Goal: Task Accomplishment & Management: Manage account settings

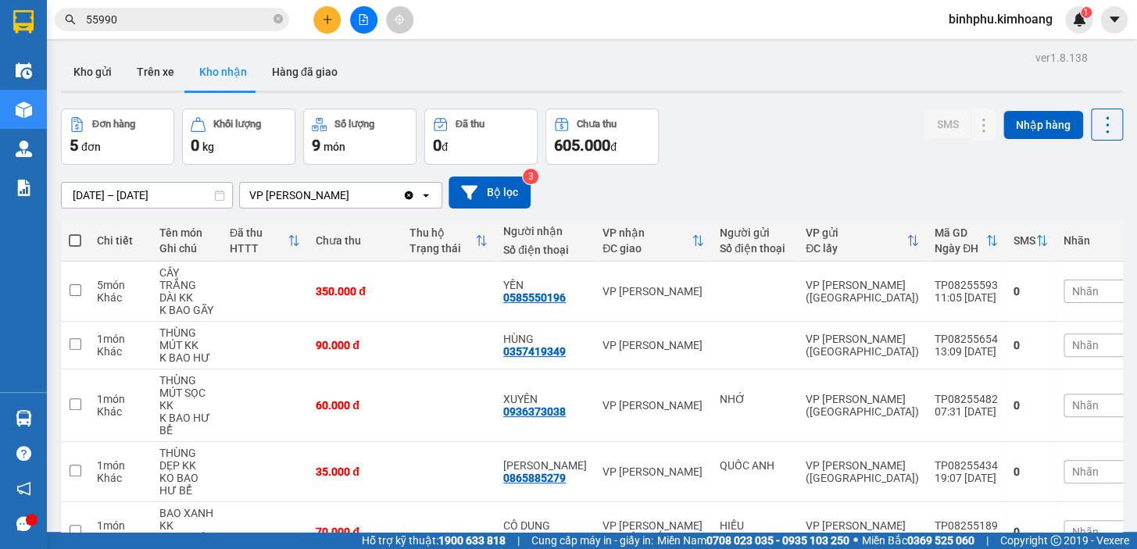
click at [364, 28] on button at bounding box center [363, 19] width 27 height 27
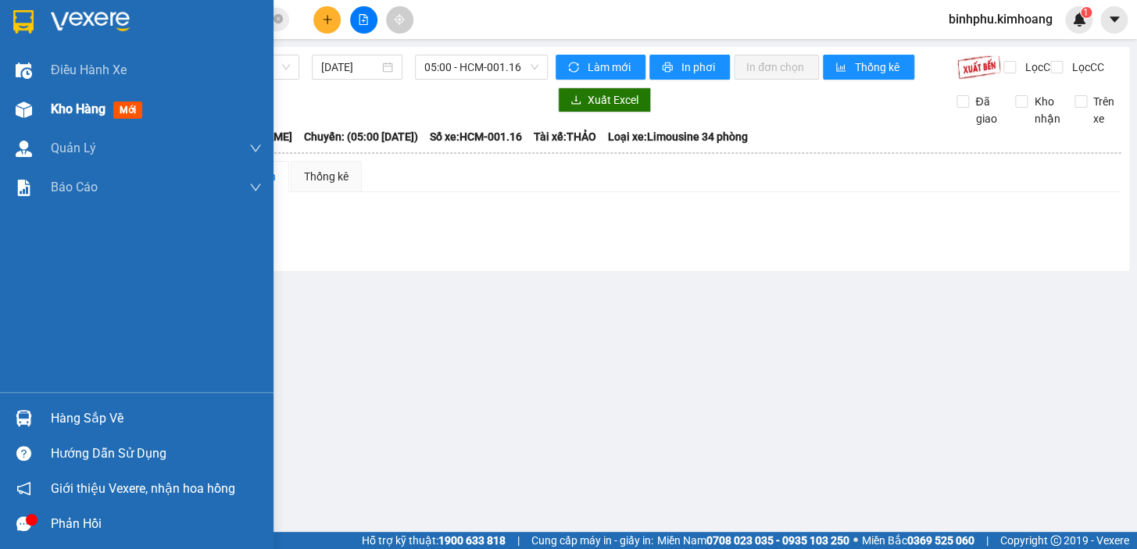
click at [73, 108] on span "Kho hàng" at bounding box center [78, 109] width 55 height 15
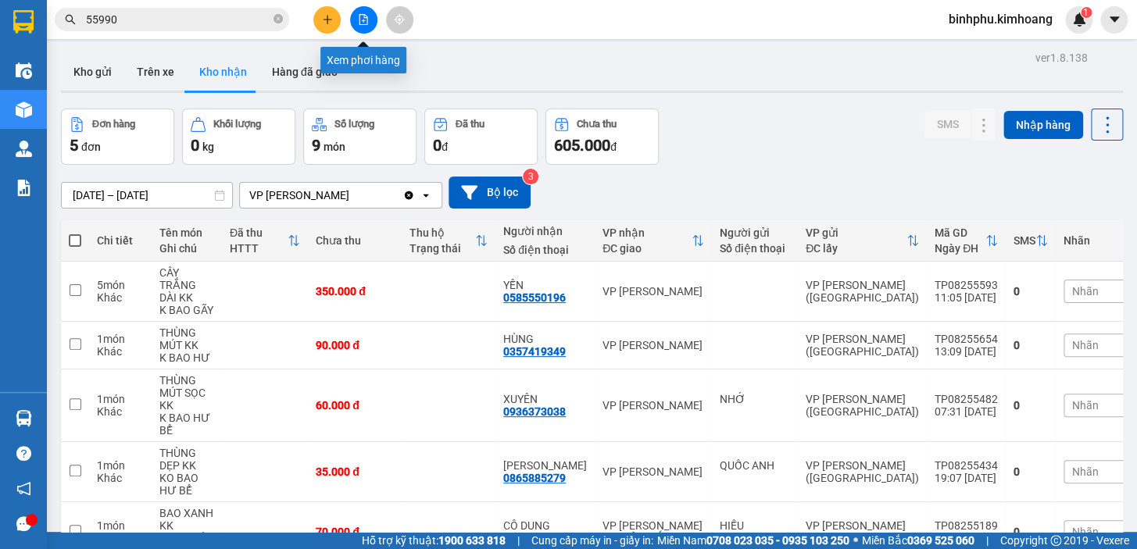
click at [355, 16] on button at bounding box center [363, 19] width 27 height 27
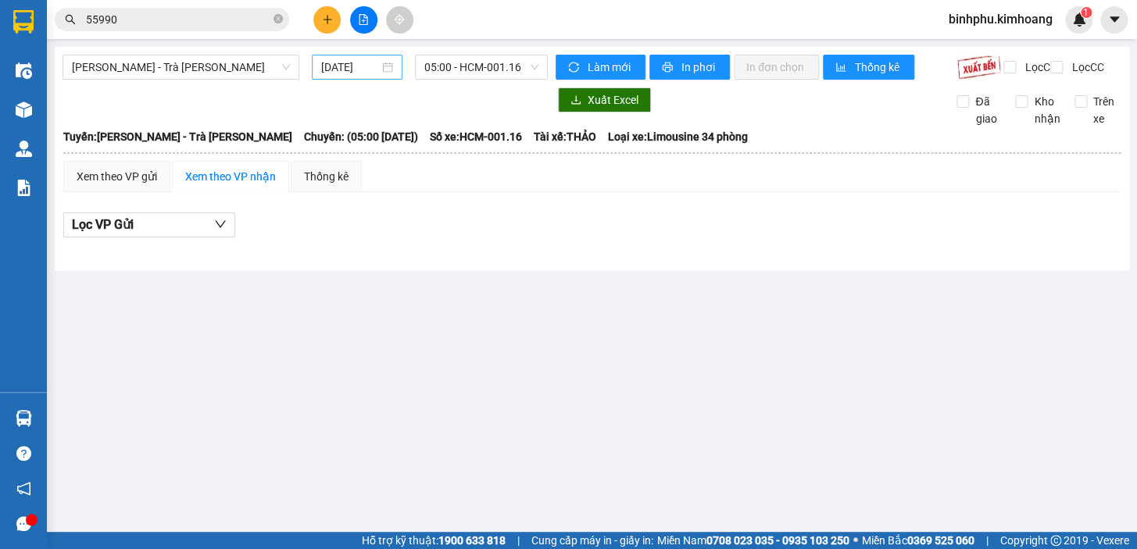
click at [350, 65] on input "[DATE]" at bounding box center [350, 67] width 59 height 17
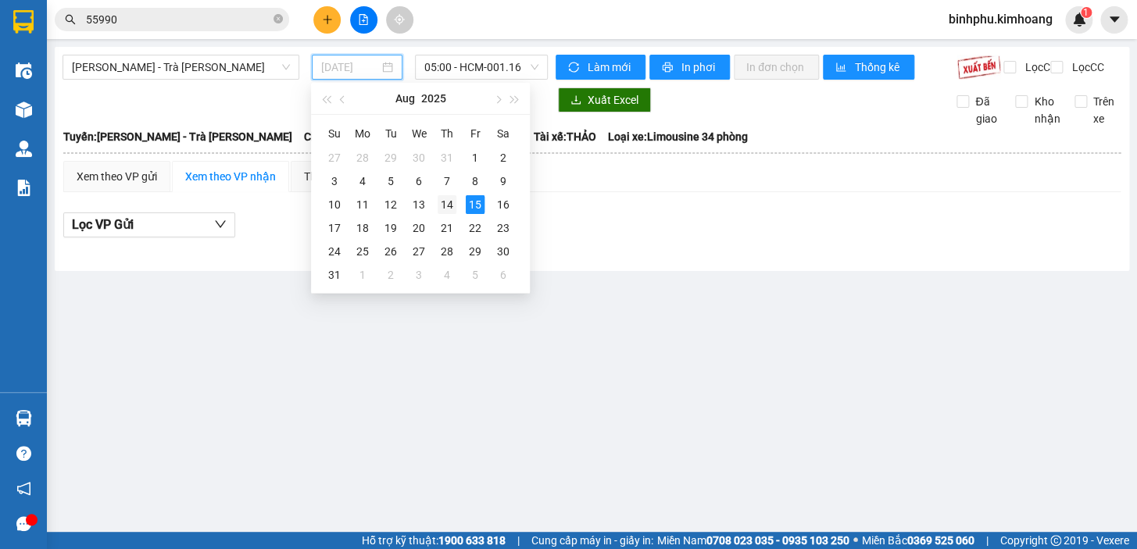
click at [452, 202] on div "14" at bounding box center [446, 204] width 19 height 19
type input "[DATE]"
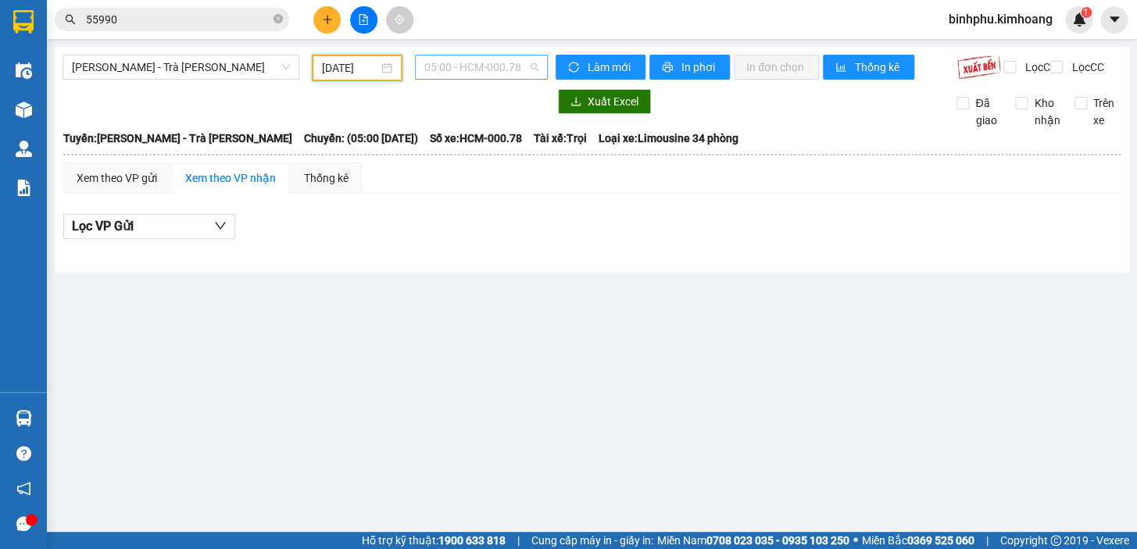
click at [453, 77] on span "05:00 - HCM-000.78" at bounding box center [481, 66] width 114 height 23
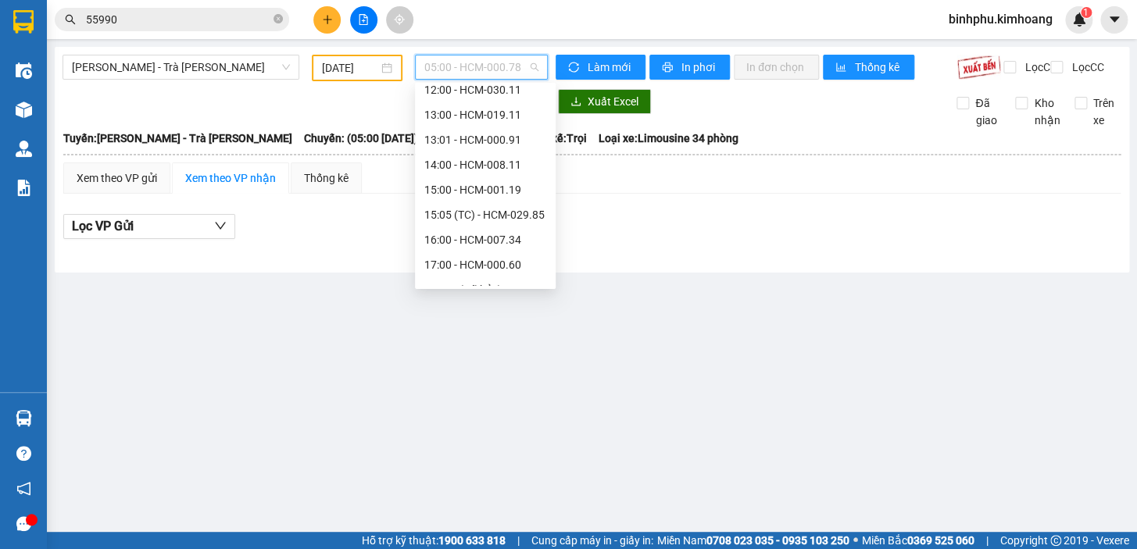
scroll to position [399, 0]
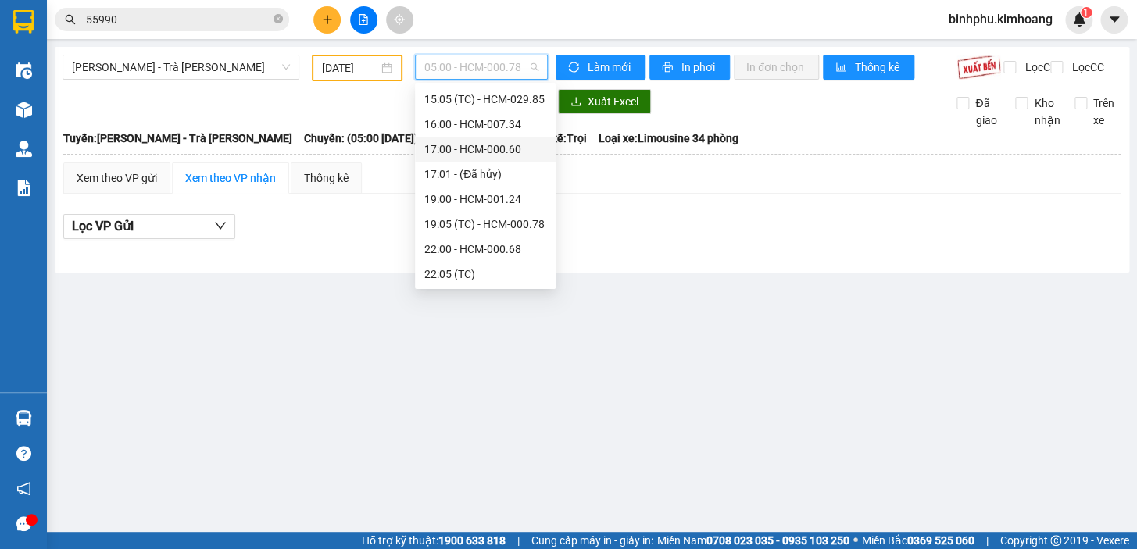
click at [484, 148] on div "17:00 - HCM-000.60" at bounding box center [485, 149] width 122 height 17
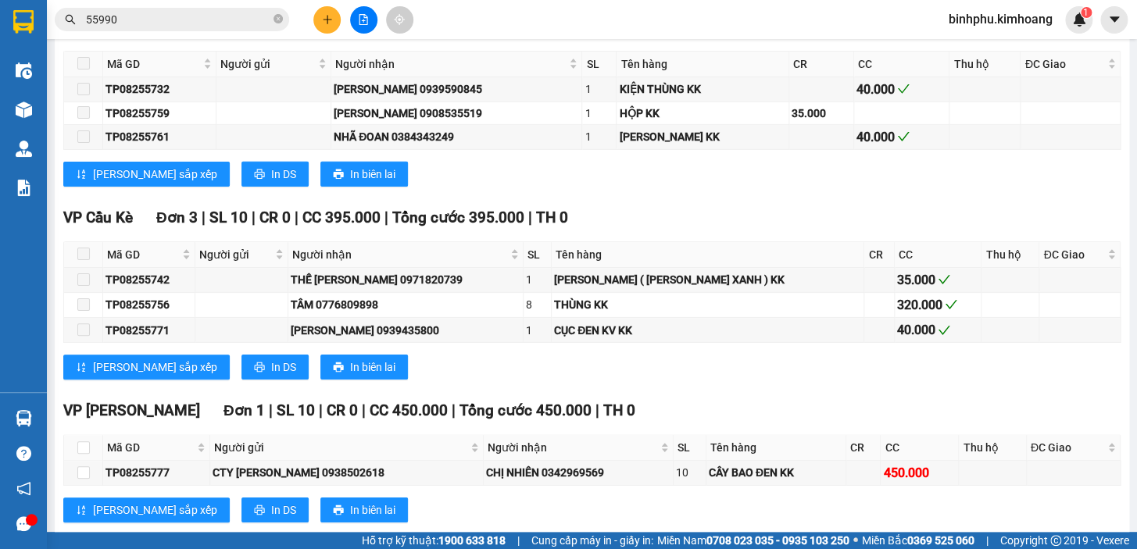
scroll to position [2012, 0]
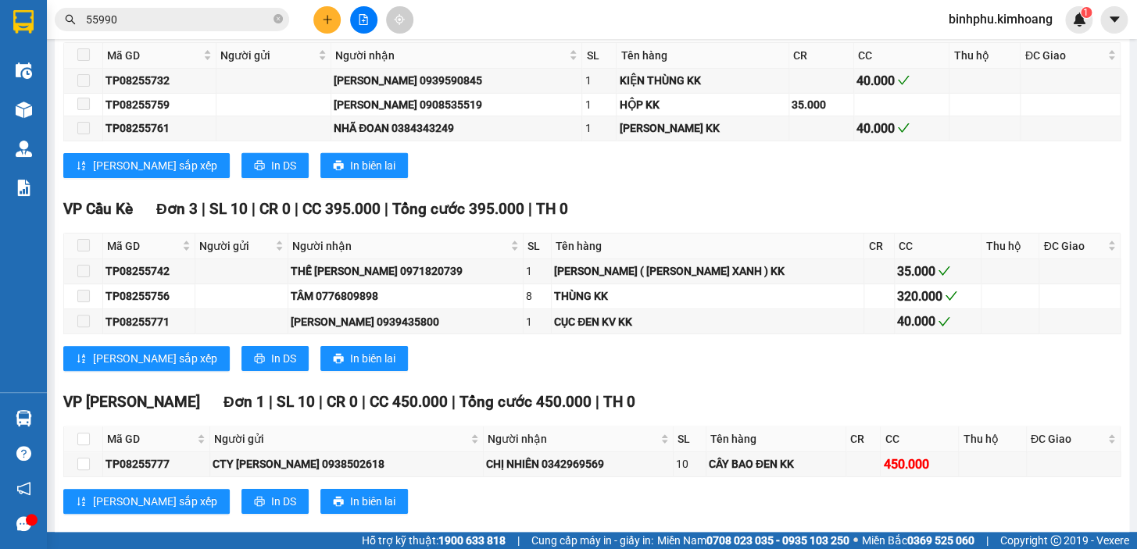
click at [205, 21] on input "55990" at bounding box center [178, 19] width 184 height 17
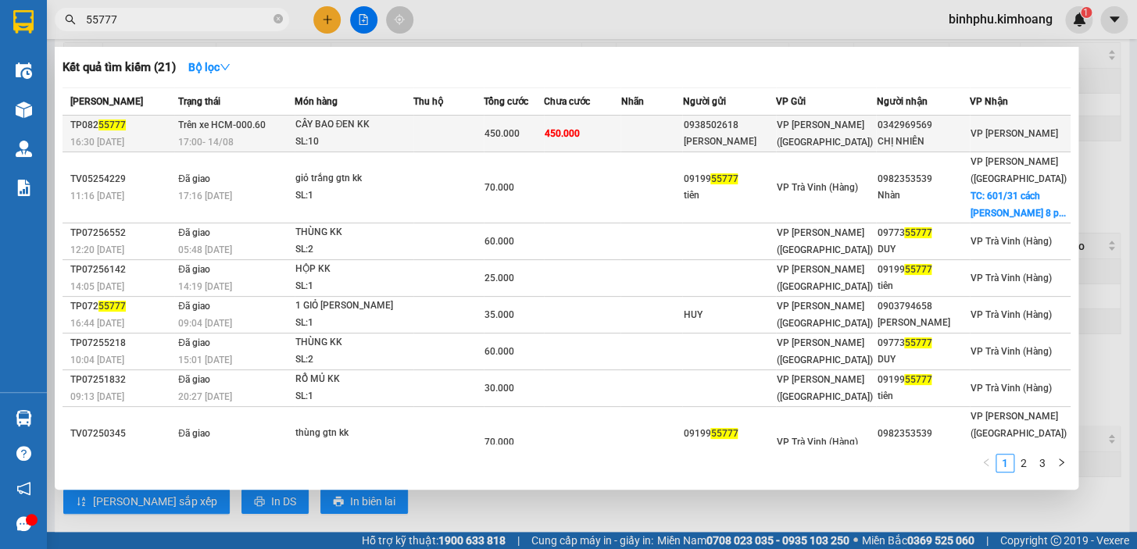
type input "55777"
click at [345, 128] on div "CÂY BAO ĐEN KK" at bounding box center [353, 124] width 117 height 17
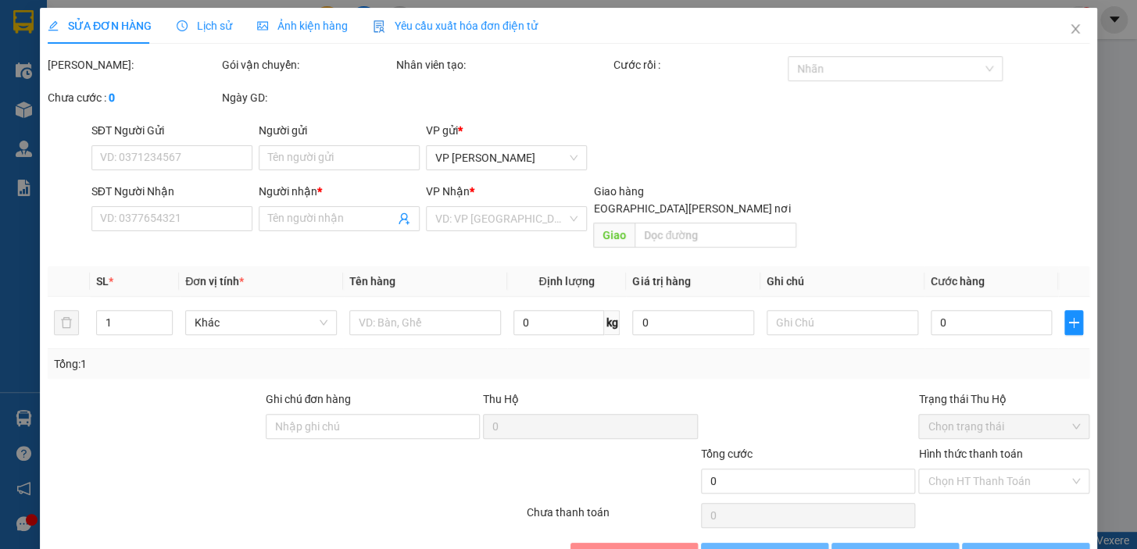
type input "0938502618"
type input "[PERSON_NAME]"
type input "0342969569"
type input "CHỊ NHIÊN"
type input "450.000"
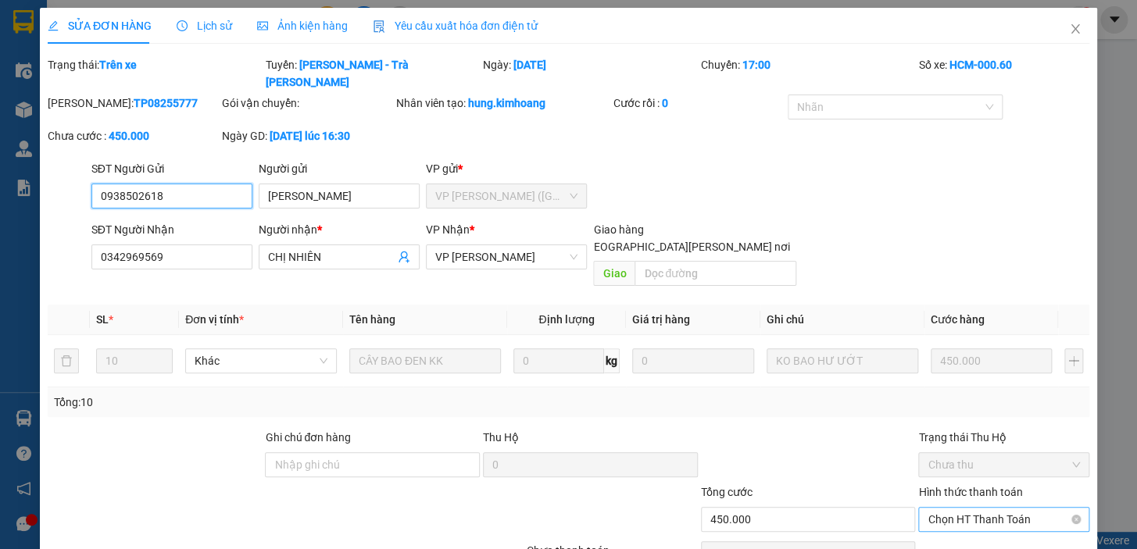
click at [945, 508] on span "Chọn HT Thanh Toán" at bounding box center [1003, 519] width 152 height 23
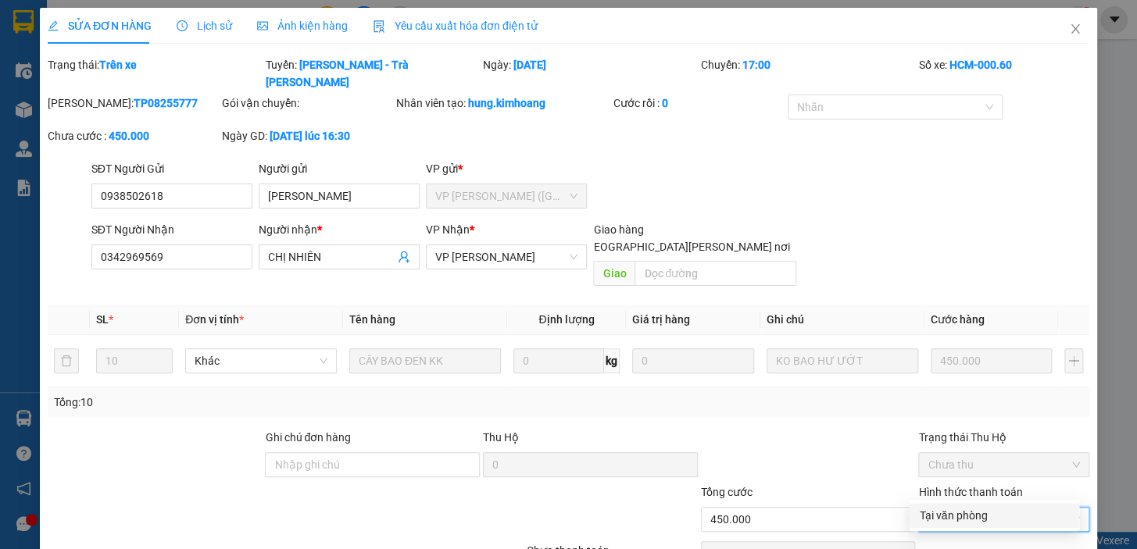
click at [967, 516] on div "Tại văn phòng" at bounding box center [994, 515] width 151 height 17
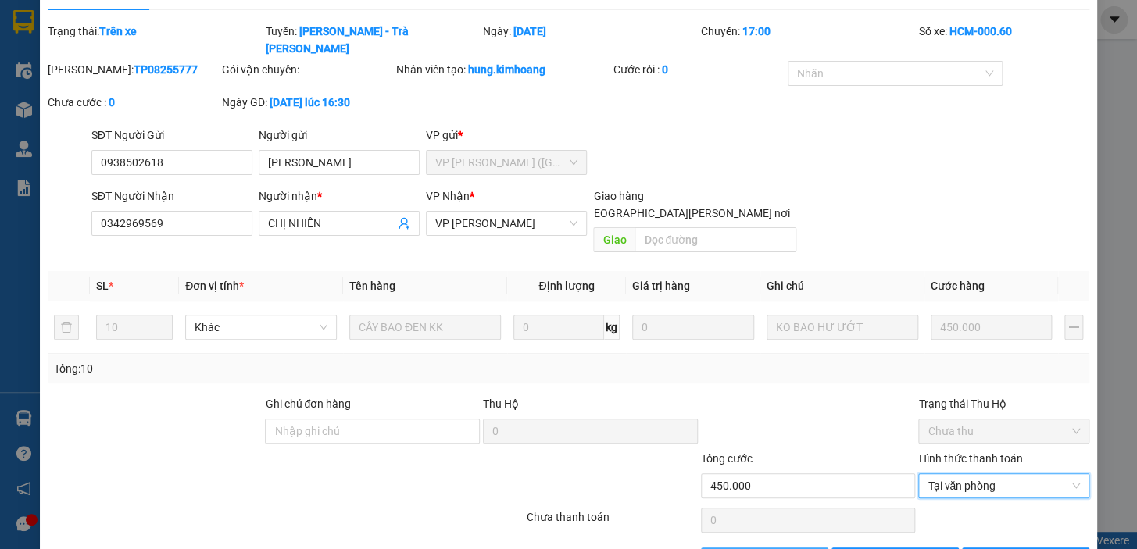
scroll to position [52, 0]
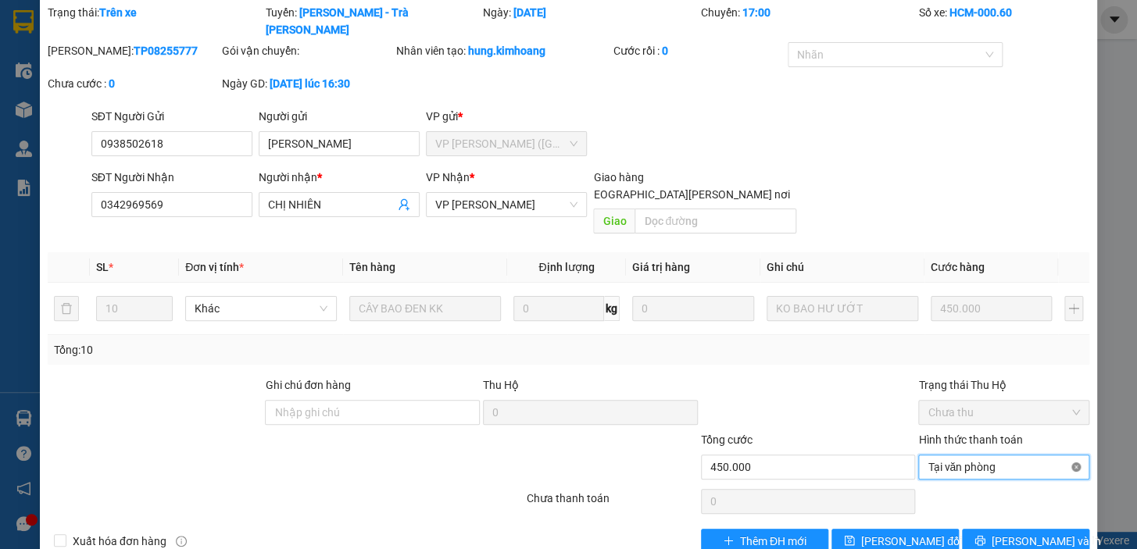
type input "450.000"
click at [502, 193] on span "VP [PERSON_NAME]" at bounding box center [506, 204] width 142 height 23
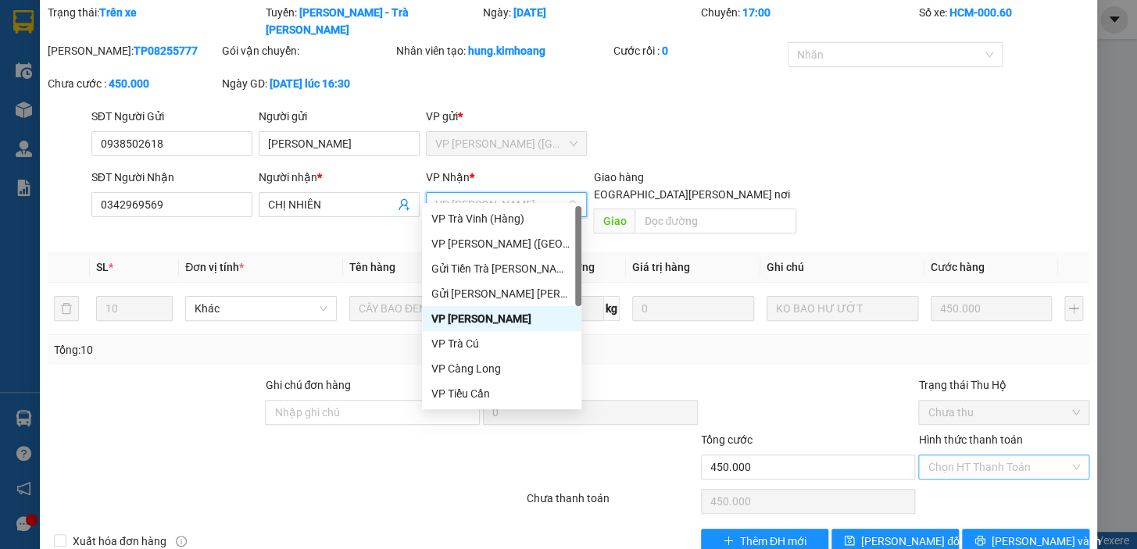
scroll to position [125, 0]
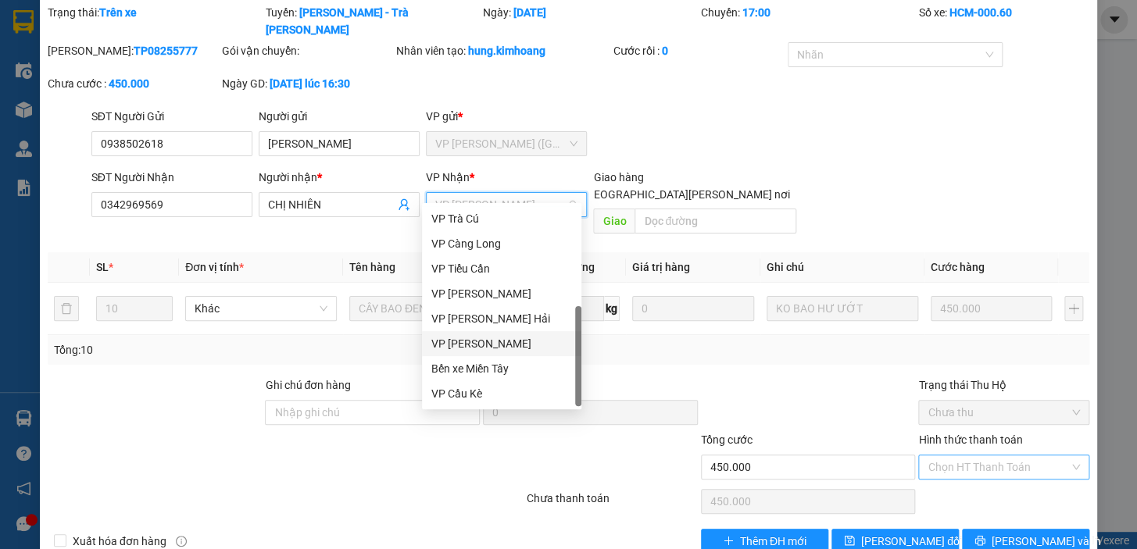
click at [504, 350] on div "VP [PERSON_NAME]" at bounding box center [501, 343] width 141 height 17
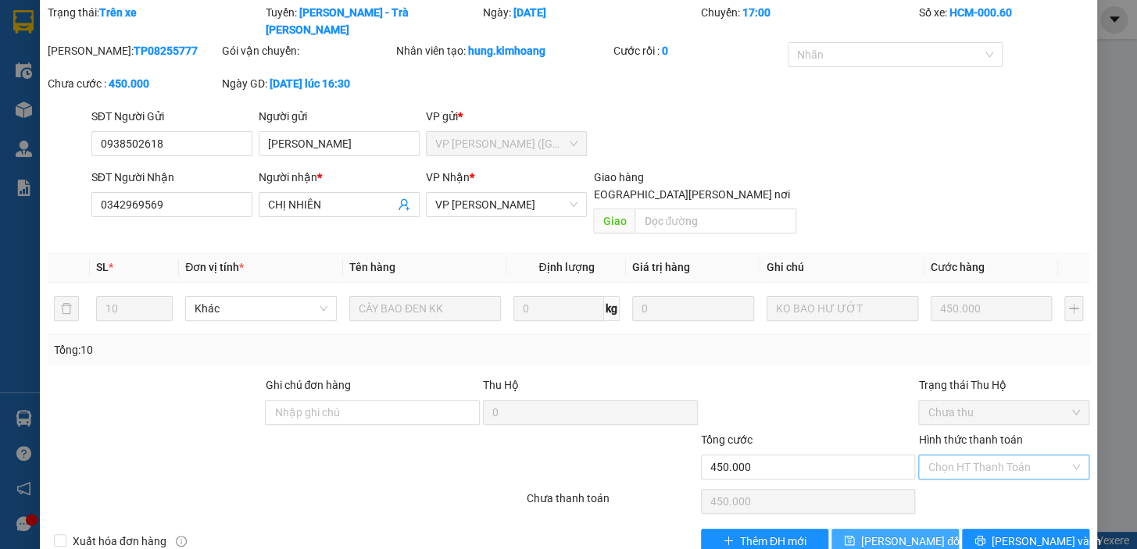
click at [918, 529] on button "[PERSON_NAME] đổi" at bounding box center [894, 541] width 127 height 25
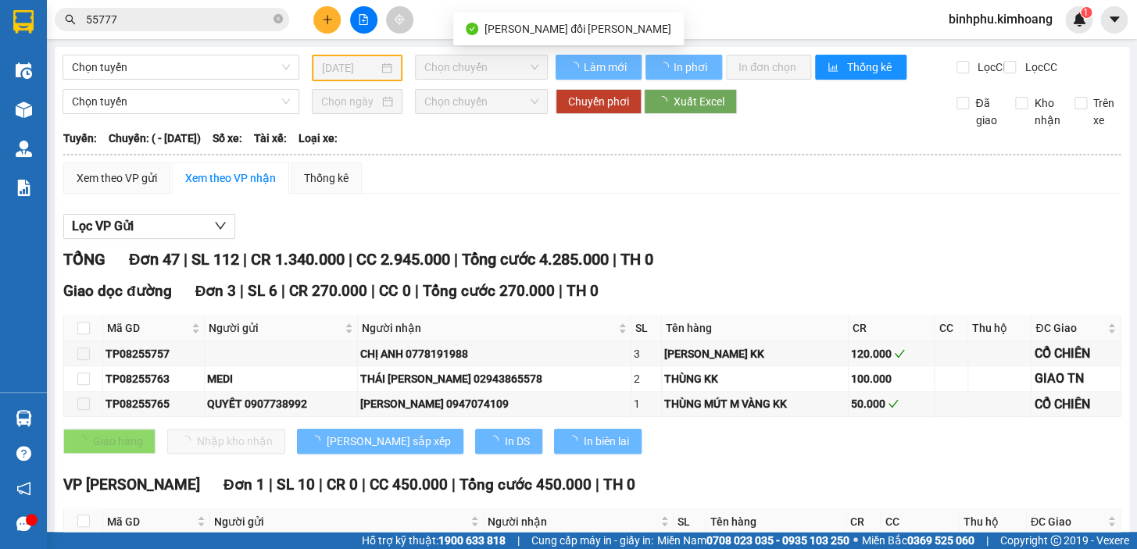
click at [150, 31] on div "Kết quả [PERSON_NAME] ( 21 ) Bộ lọc Mã ĐH Trạng thái Món hàng Thu hộ Tổng [PERS…" at bounding box center [152, 19] width 305 height 27
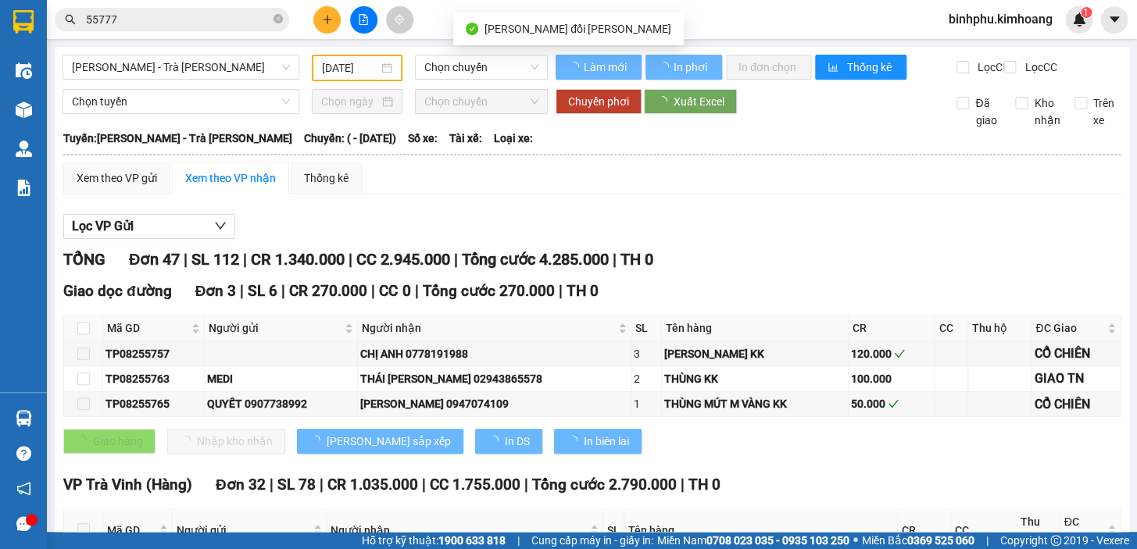
click at [153, 20] on input "55777" at bounding box center [178, 19] width 184 height 17
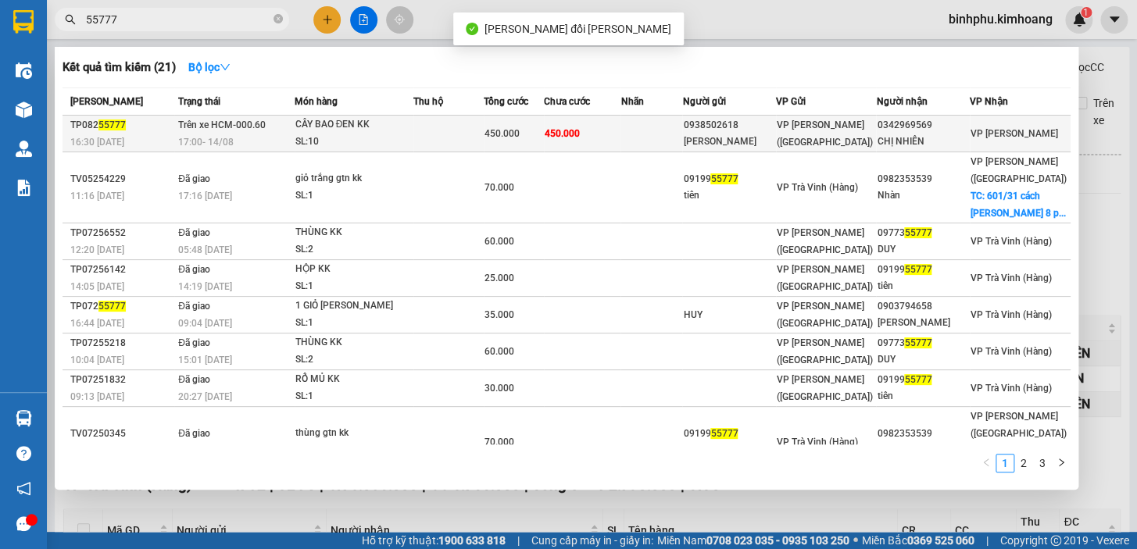
click at [484, 127] on td at bounding box center [448, 134] width 71 height 37
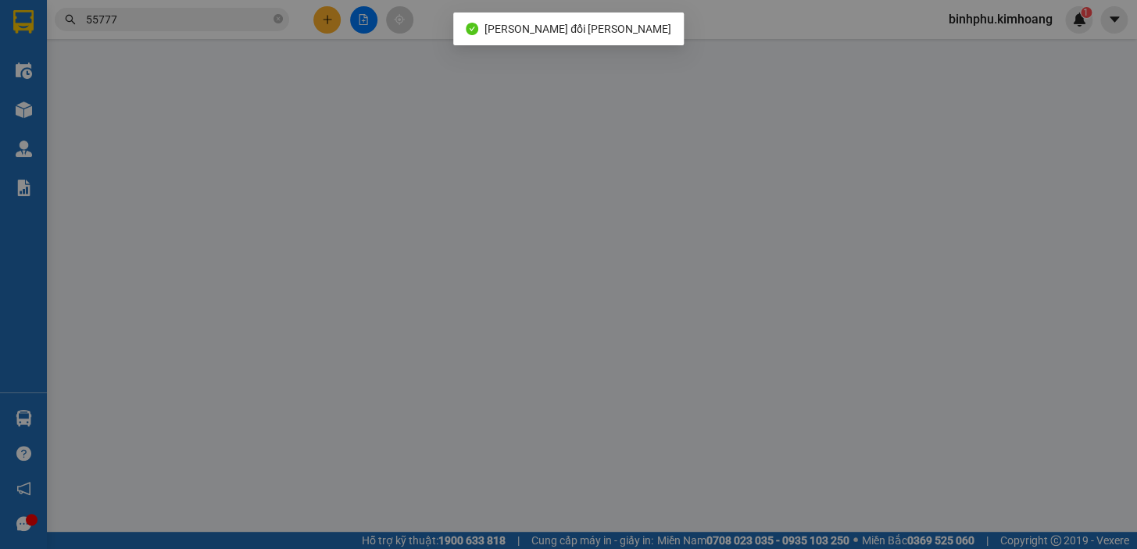
type input "0938502618"
type input "[PERSON_NAME]"
type input "0342969569"
type input "CHỊ NHIÊN"
type input "450.000"
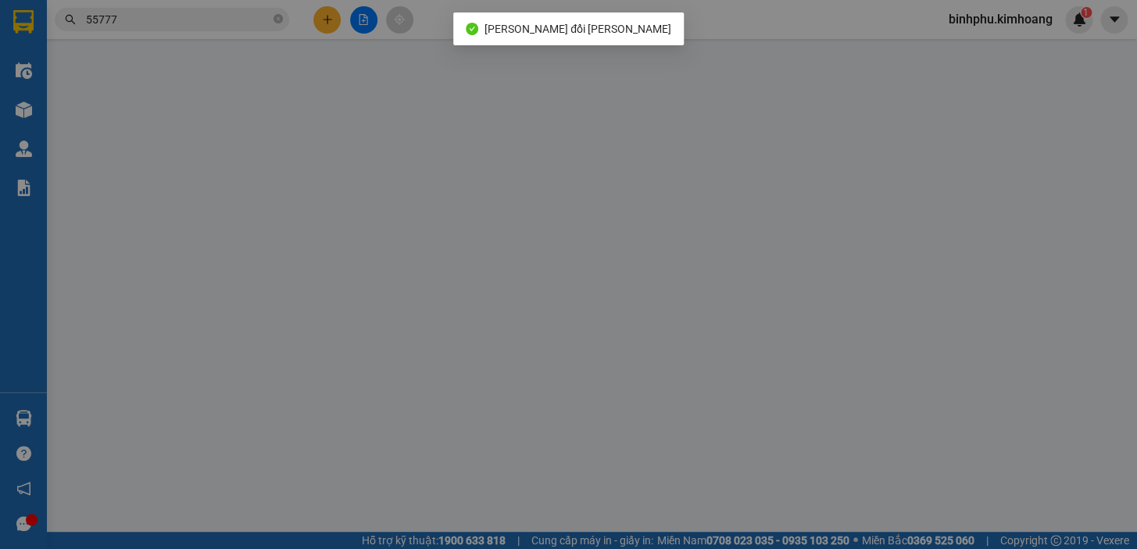
type input "450.000"
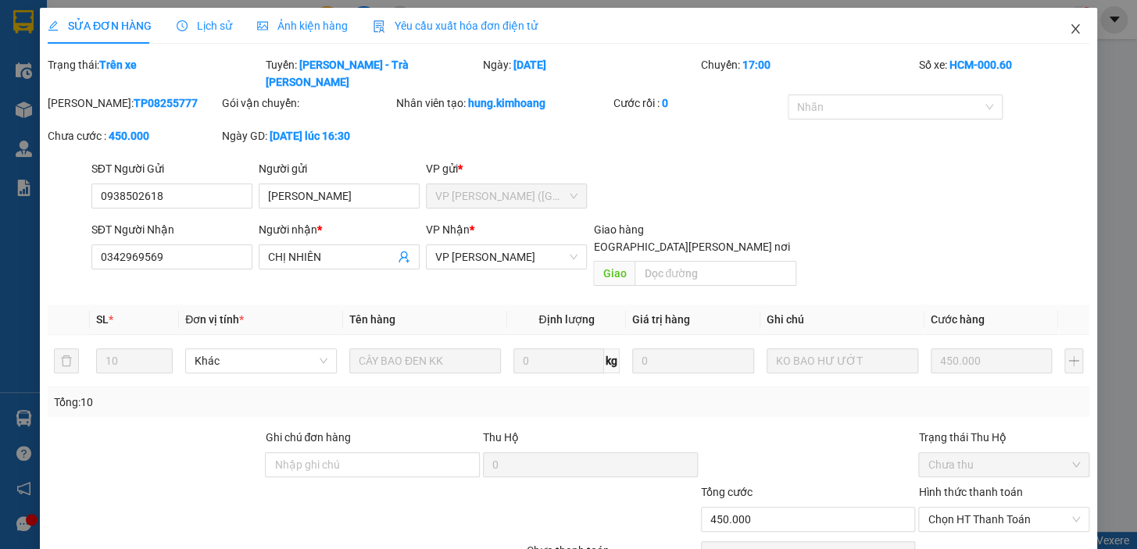
click at [1069, 30] on icon "close" at bounding box center [1075, 29] width 12 height 12
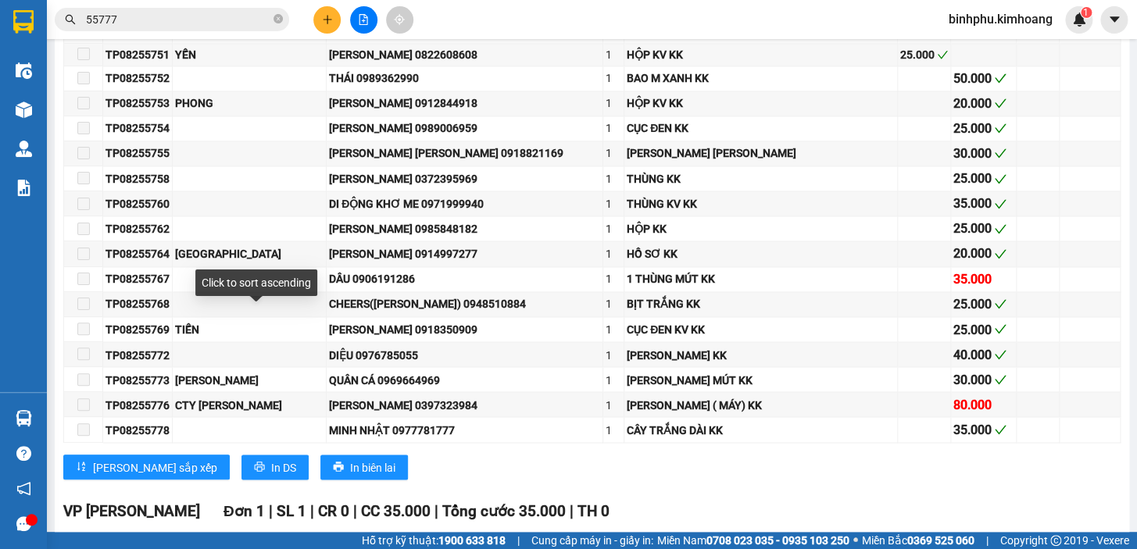
scroll to position [1278, 0]
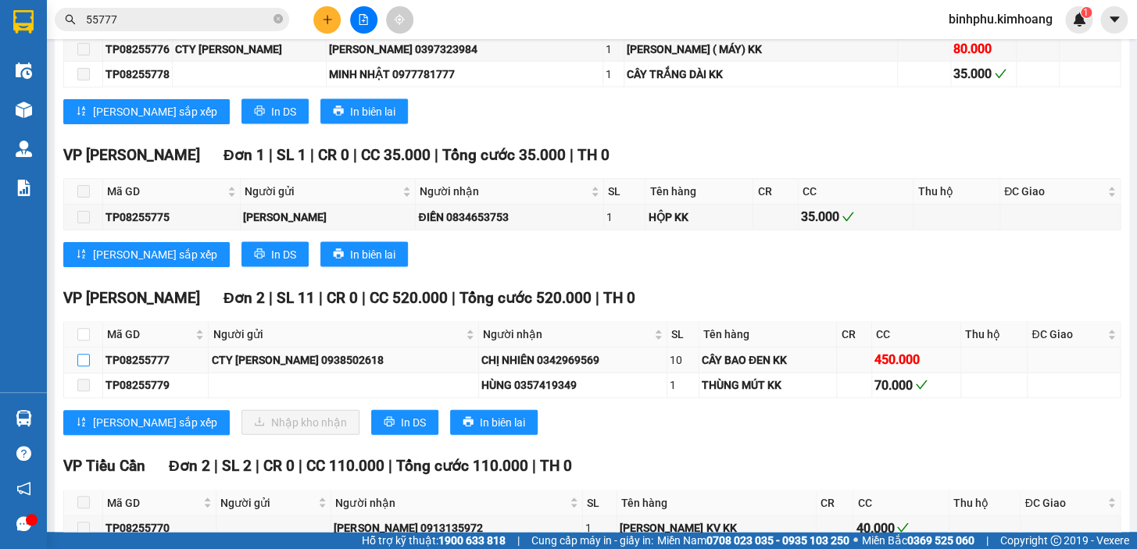
click at [83, 354] on input "checkbox" at bounding box center [83, 360] width 12 height 12
checkbox input "true"
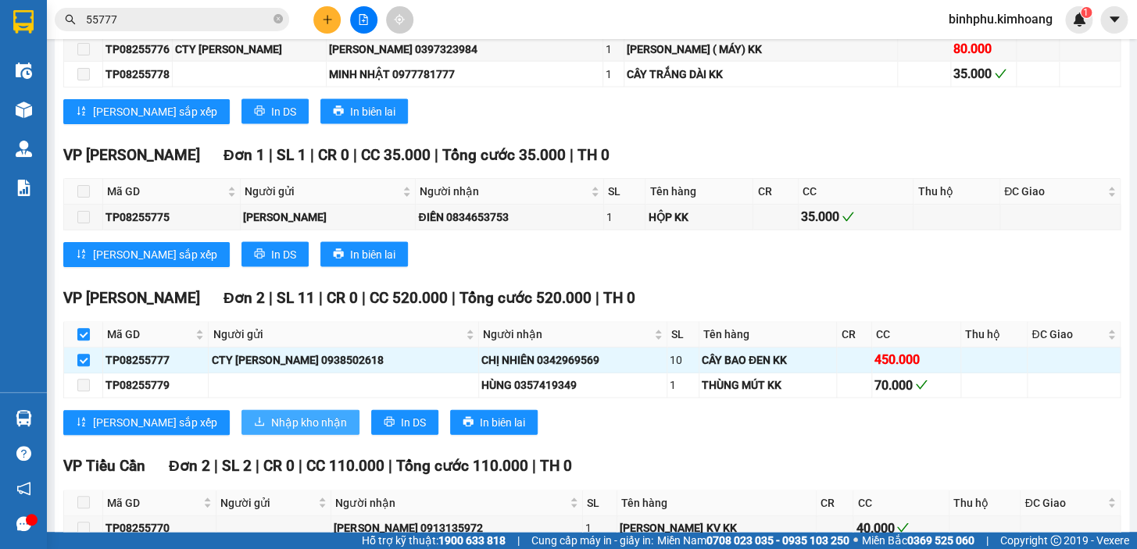
click at [281, 410] on button "Nhập kho nhận" at bounding box center [300, 422] width 118 height 25
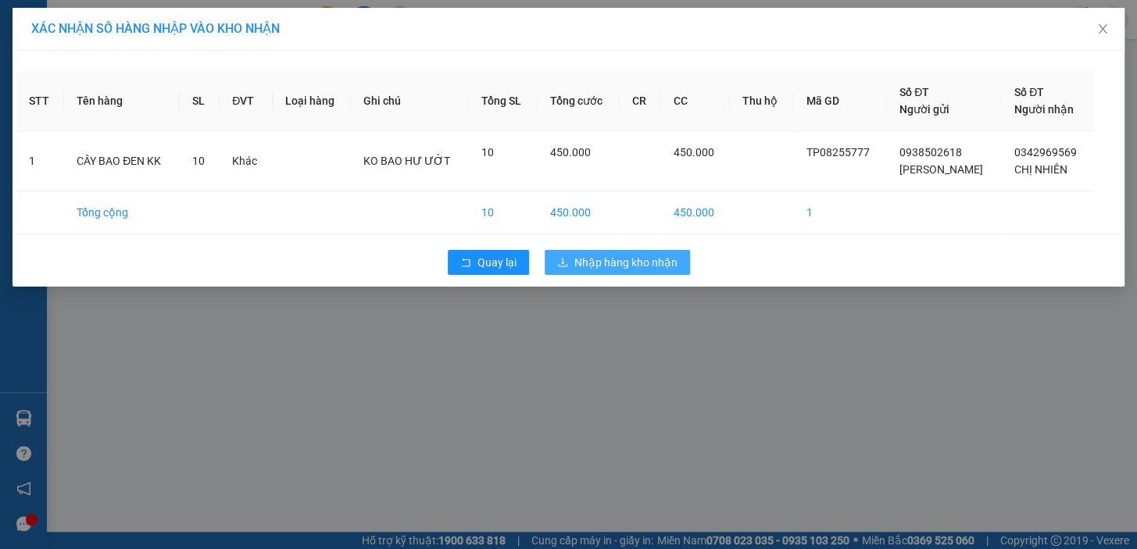
click at [630, 270] on span "Nhập hàng kho nhận" at bounding box center [625, 262] width 103 height 17
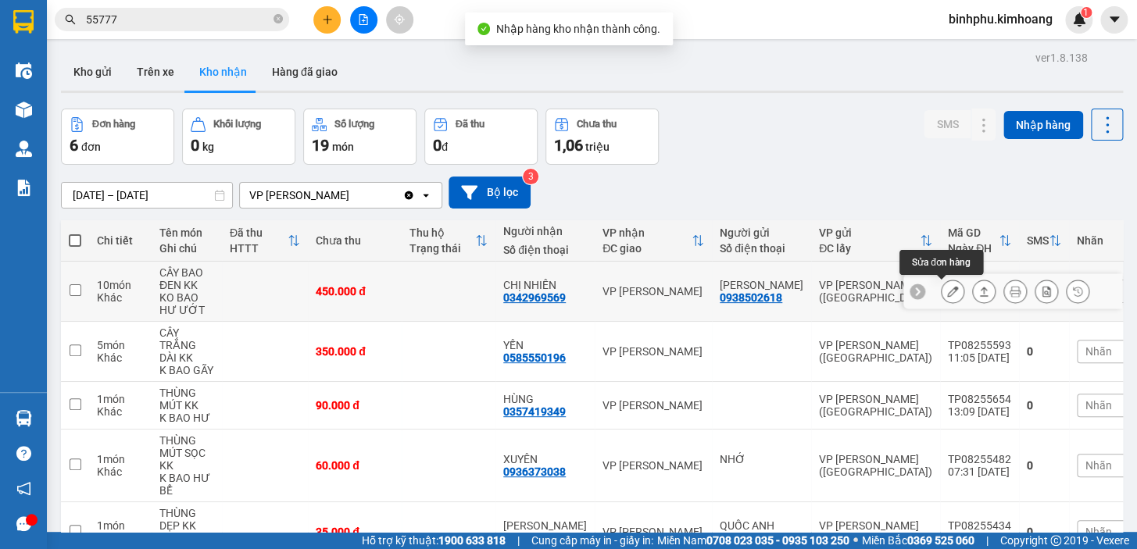
click at [944, 302] on button at bounding box center [952, 291] width 22 height 27
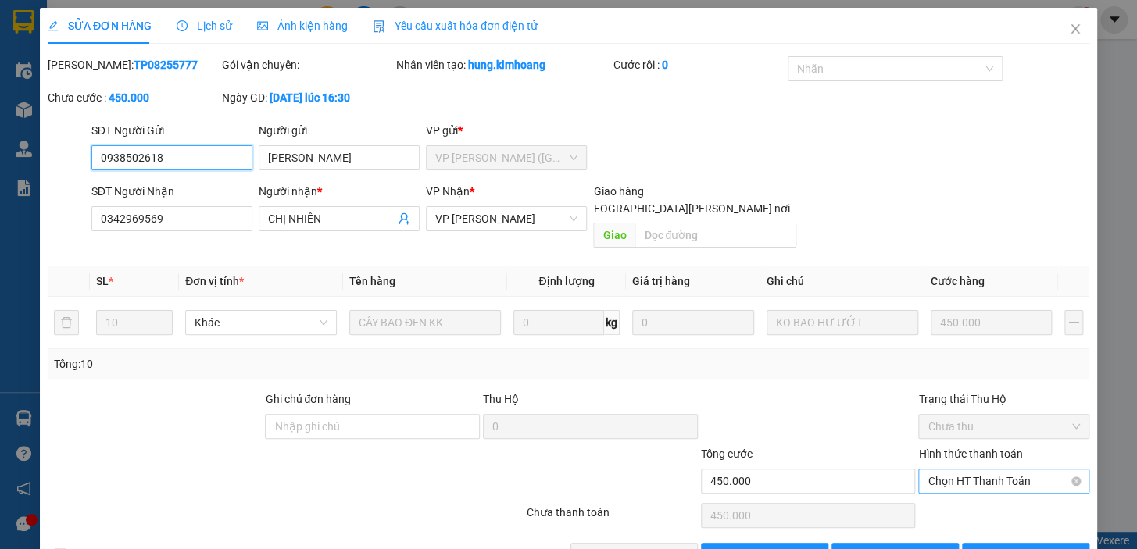
click at [983, 470] on span "Chọn HT Thanh Toán" at bounding box center [1003, 481] width 152 height 23
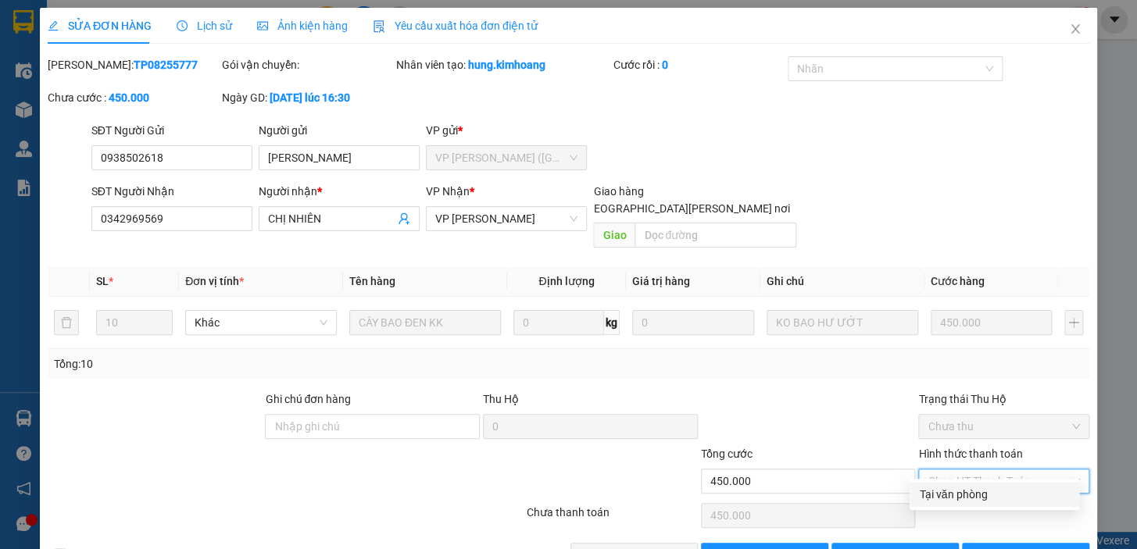
click at [980, 493] on div "Tại văn phòng" at bounding box center [994, 494] width 151 height 17
type input "0"
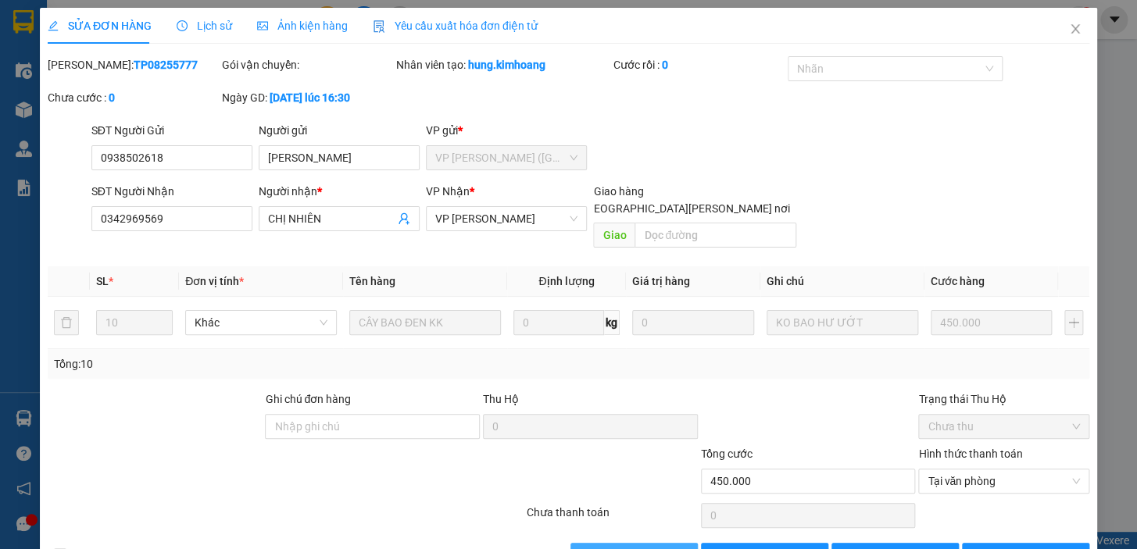
click at [578, 543] on button "[PERSON_NAME] và [PERSON_NAME] hàng" at bounding box center [633, 555] width 127 height 25
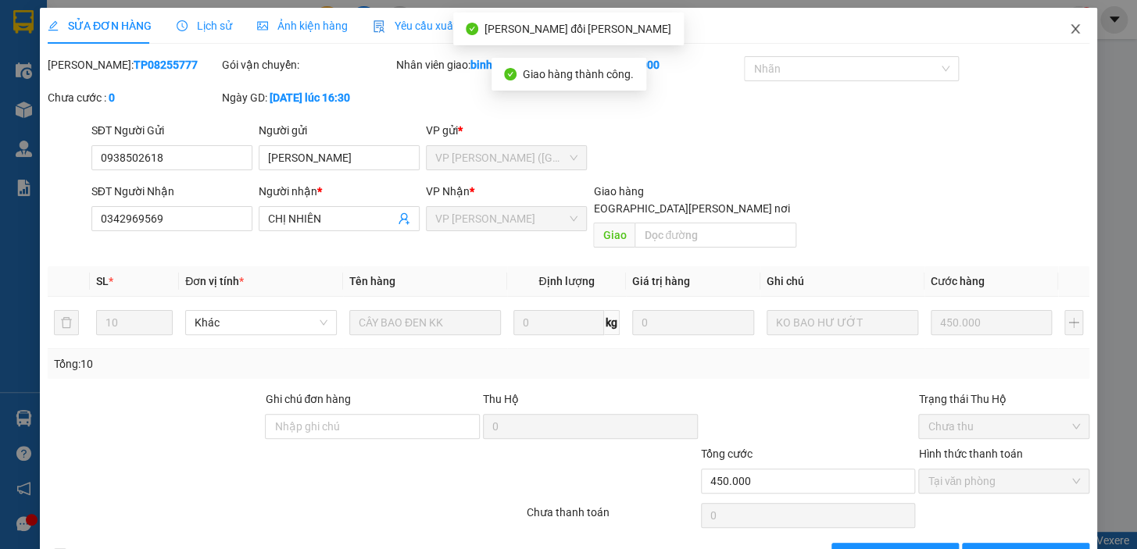
click at [1069, 23] on icon "close" at bounding box center [1075, 29] width 12 height 12
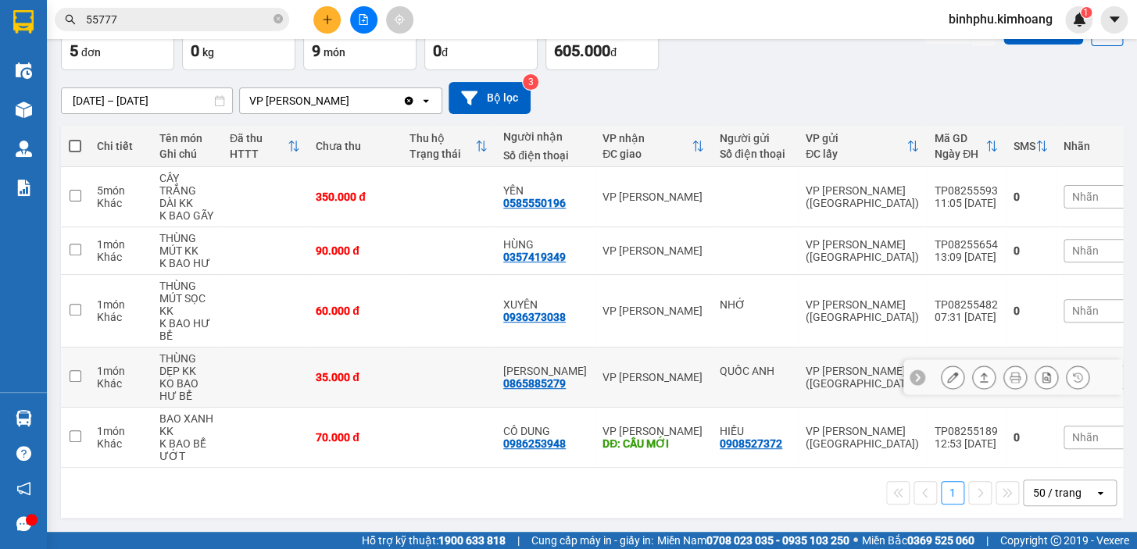
scroll to position [99, 0]
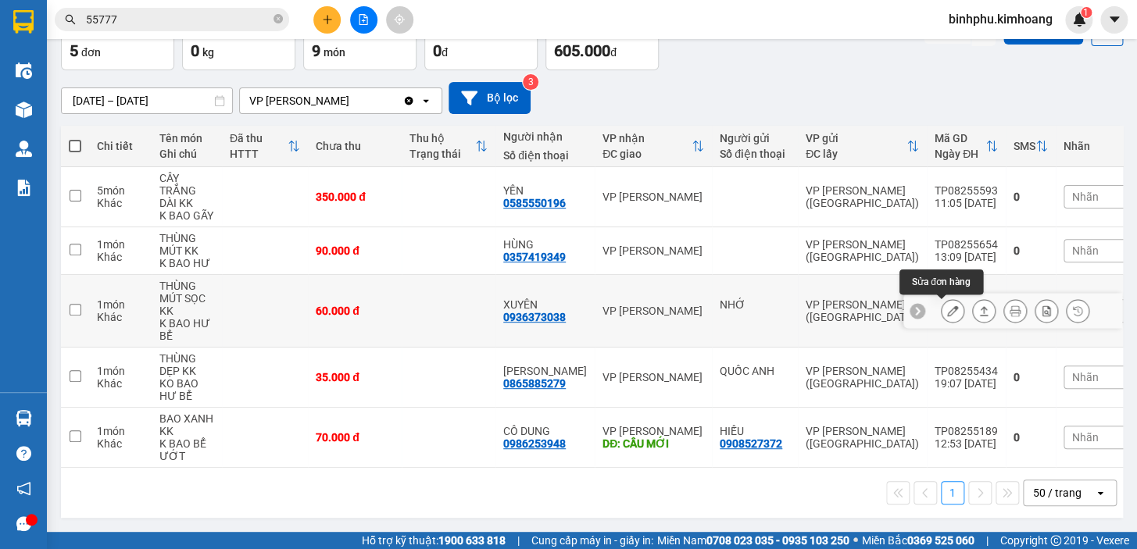
click at [947, 305] on icon at bounding box center [952, 310] width 11 height 11
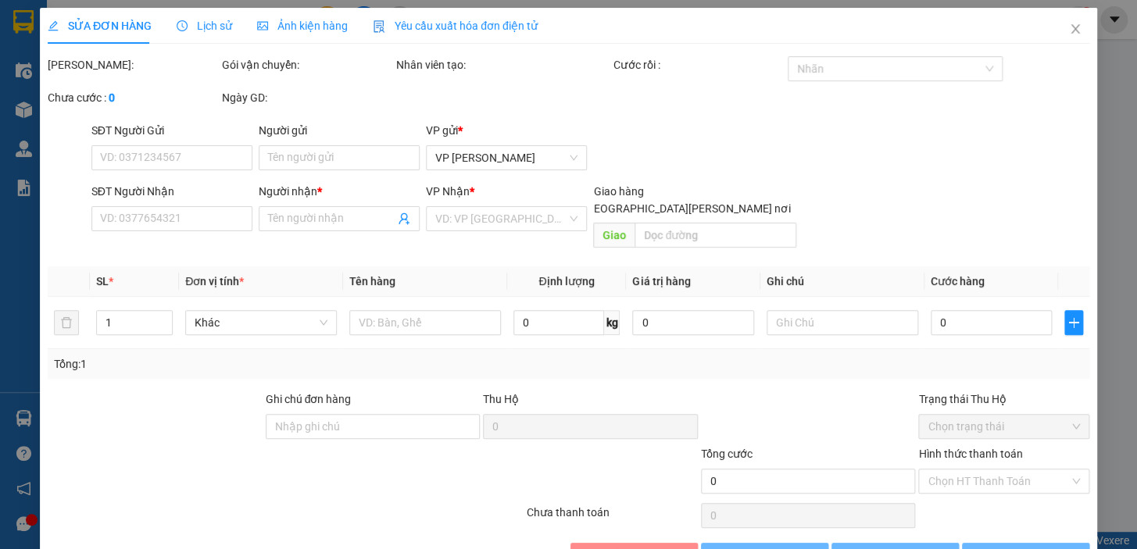
type input "NHỚ"
type input "0936373038"
type input "XUYÊN"
type input "60.000"
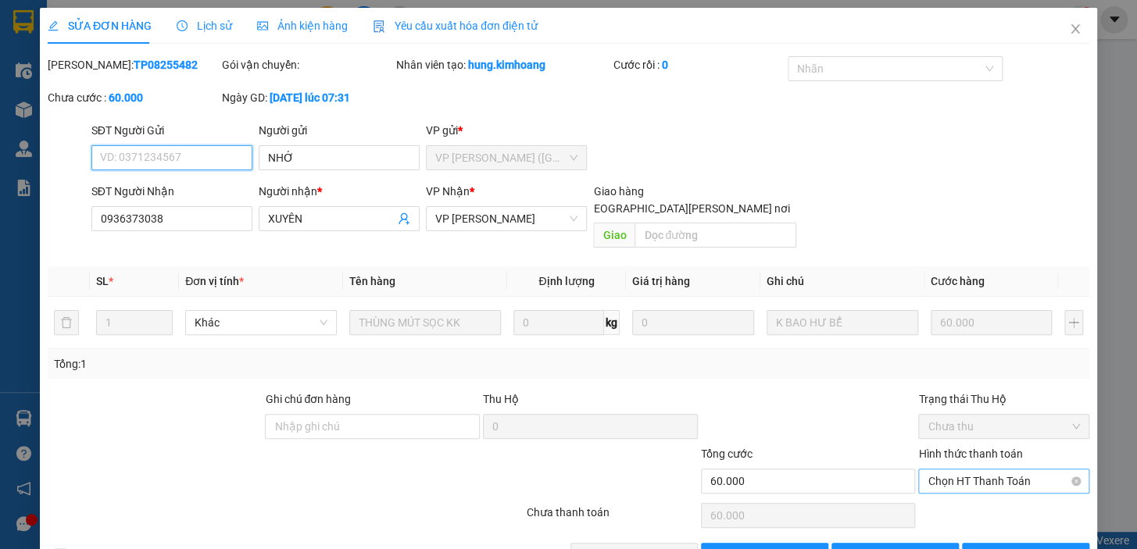
click at [977, 470] on span "Chọn HT Thanh Toán" at bounding box center [1003, 481] width 152 height 23
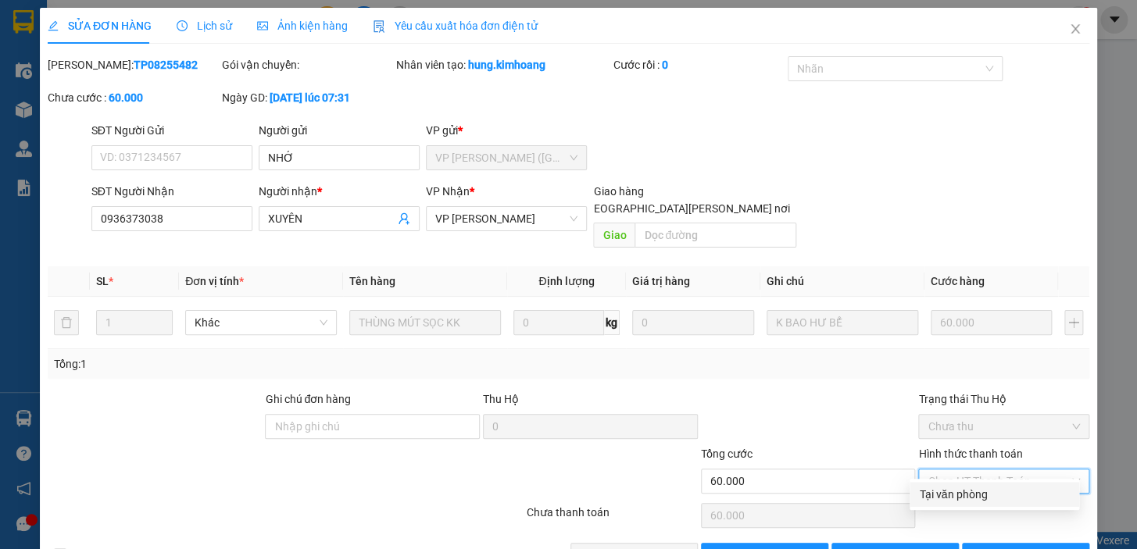
click at [973, 491] on div "Tại văn phòng" at bounding box center [994, 494] width 151 height 17
type input "0"
click at [641, 547] on span "[PERSON_NAME] và [PERSON_NAME] hàng" at bounding box center [705, 555] width 211 height 17
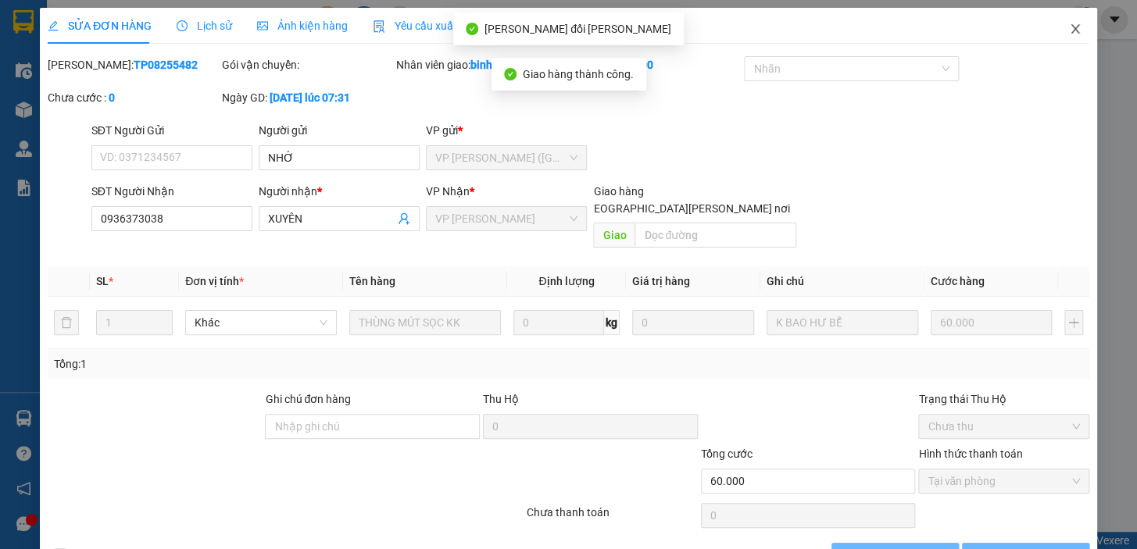
click at [1070, 29] on span "Close" at bounding box center [1075, 30] width 44 height 44
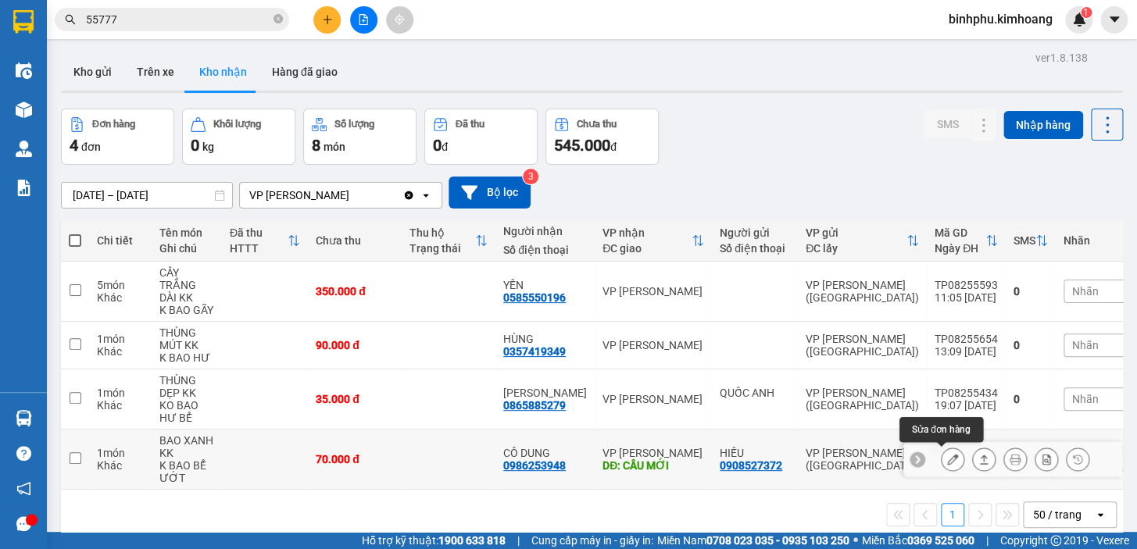
click at [947, 461] on icon at bounding box center [952, 459] width 11 height 11
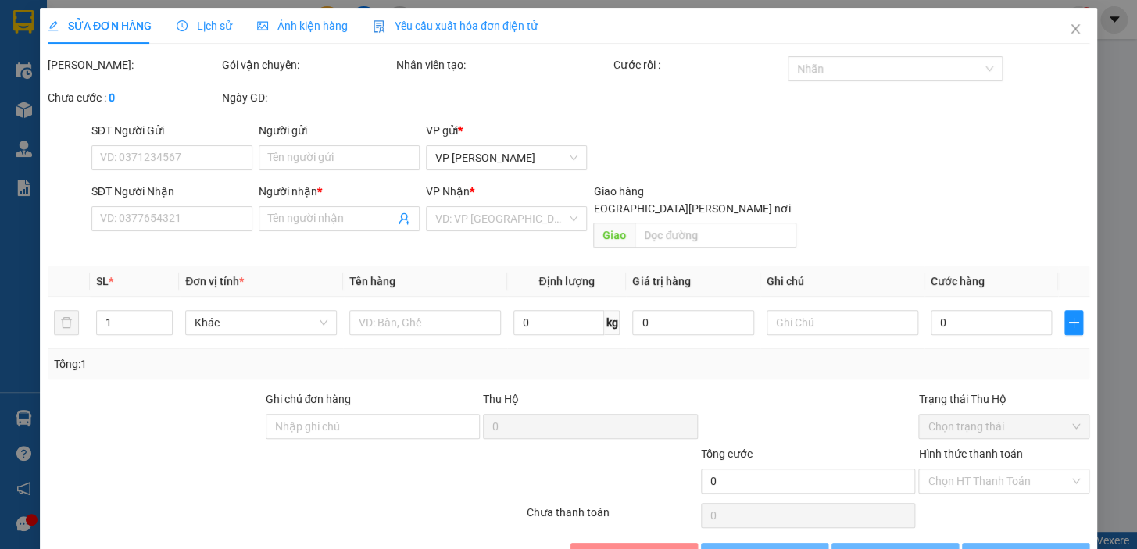
type input "0908527372"
type input "HIẾU"
type input "0986253948"
type input "CÔ DUNG"
type input "CẦU MỚI"
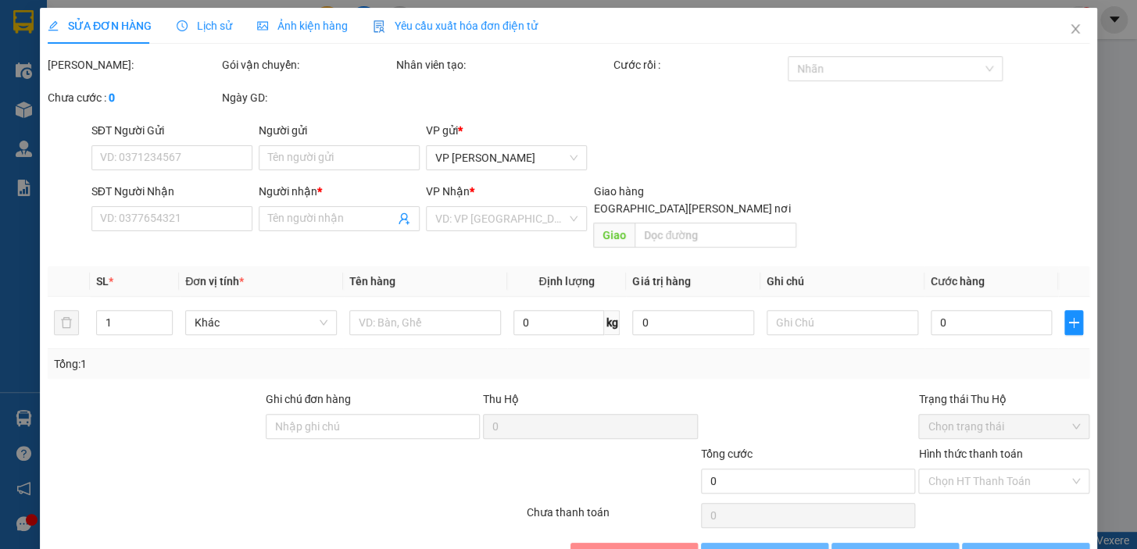
type input "70.000"
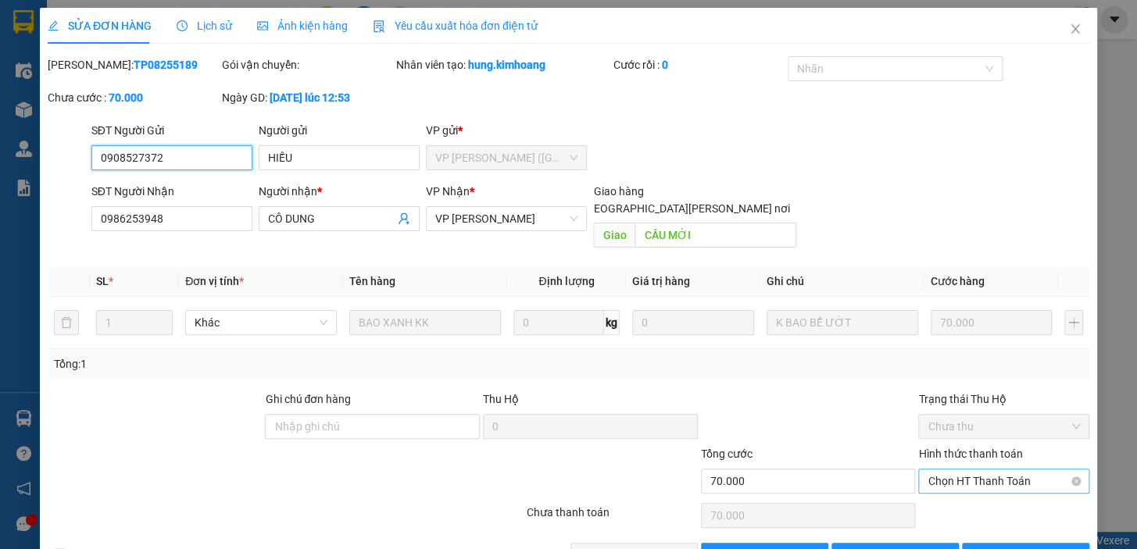
click at [991, 470] on span "Chọn HT Thanh Toán" at bounding box center [1003, 481] width 152 height 23
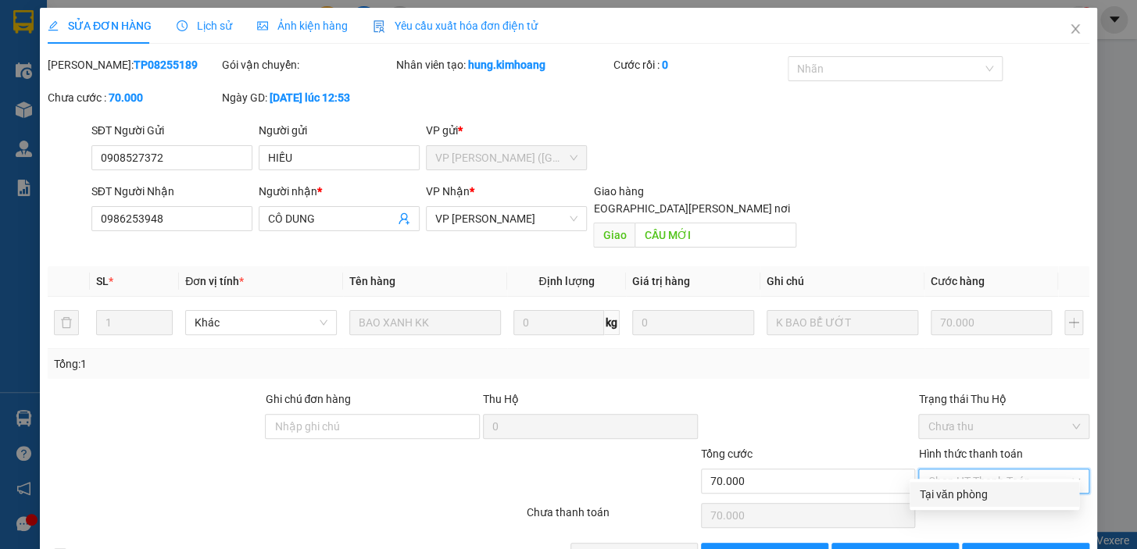
click at [991, 502] on div "Tại văn phòng" at bounding box center [994, 494] width 151 height 17
type input "0"
drag, startPoint x: 663, startPoint y: 538, endPoint x: 702, endPoint y: 497, distance: 56.9
click at [663, 547] on span "[PERSON_NAME] và [PERSON_NAME] hàng" at bounding box center [705, 555] width 211 height 17
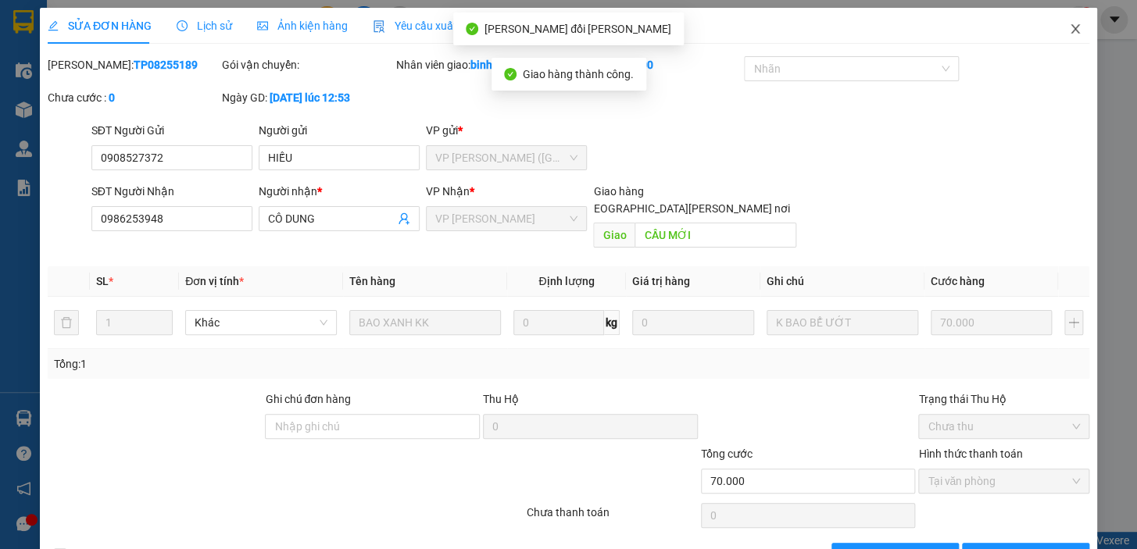
click at [1069, 39] on span "Close" at bounding box center [1075, 30] width 44 height 44
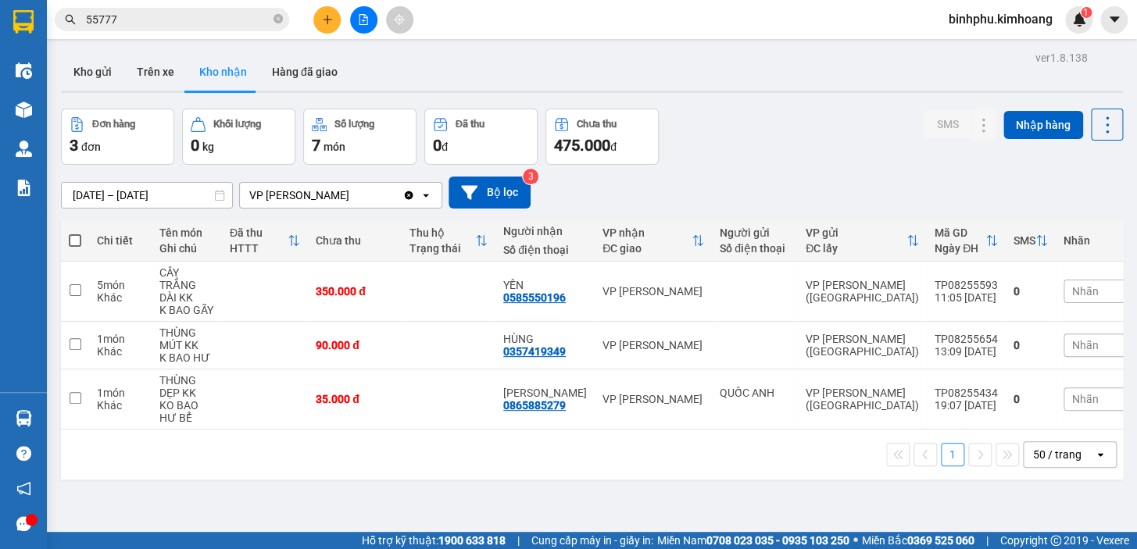
click at [369, 23] on button at bounding box center [363, 19] width 27 height 27
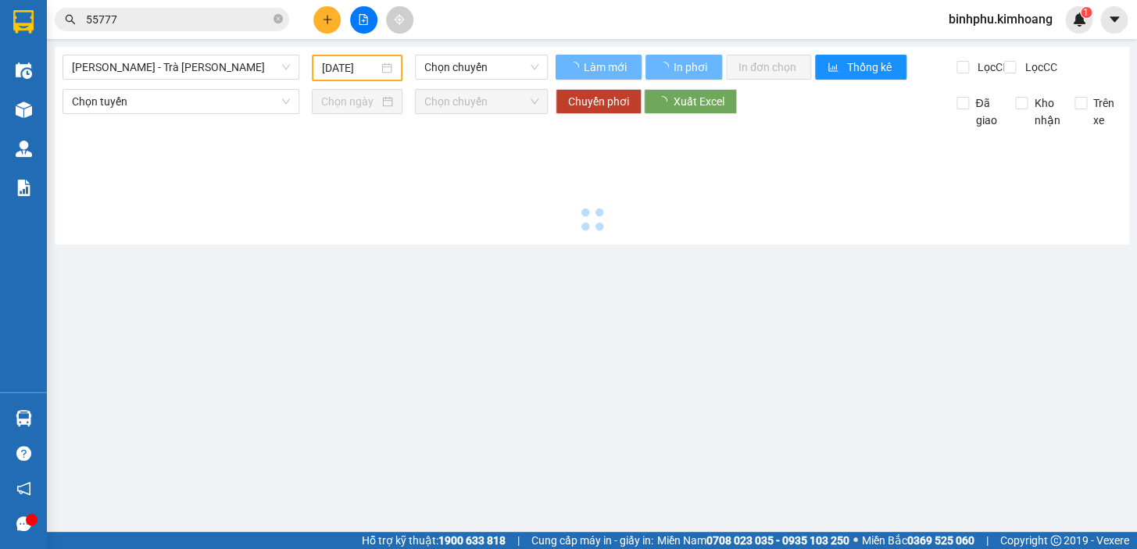
type input "[DATE]"
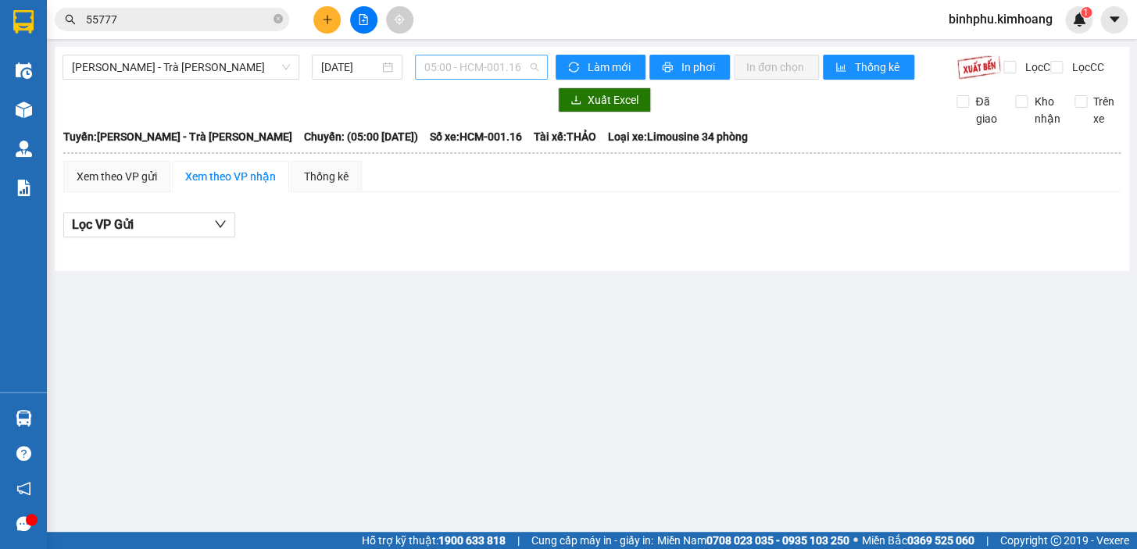
click at [450, 58] on span "05:00 - HCM-001.16" at bounding box center [481, 66] width 114 height 23
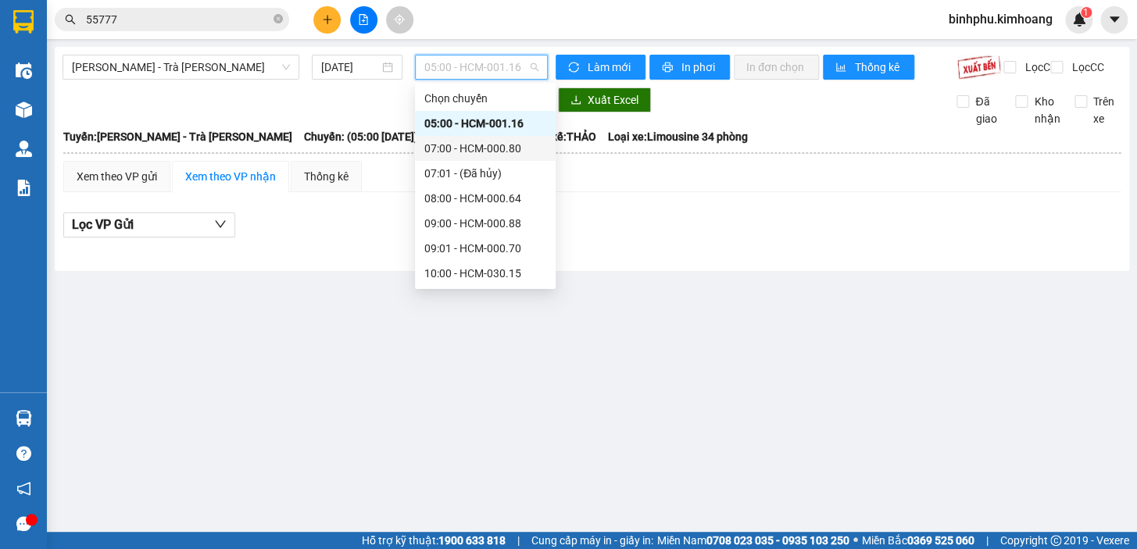
click at [496, 150] on div "07:00 - HCM-000.80" at bounding box center [485, 148] width 122 height 17
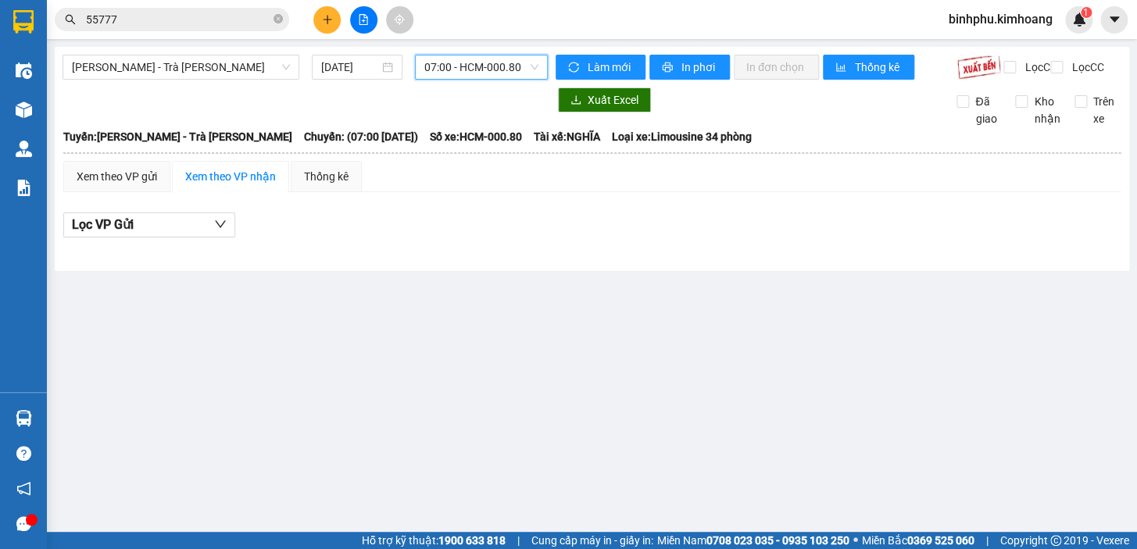
click at [498, 75] on span "07:00 - HCM-000.80" at bounding box center [481, 66] width 114 height 23
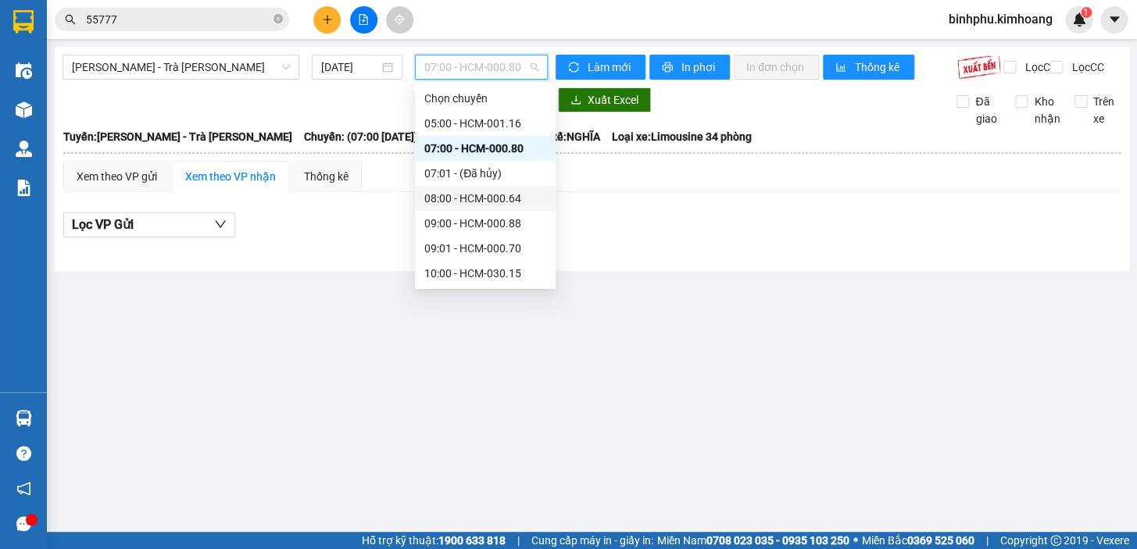
click at [498, 197] on div "08:00 - HCM-000.64" at bounding box center [485, 198] width 122 height 17
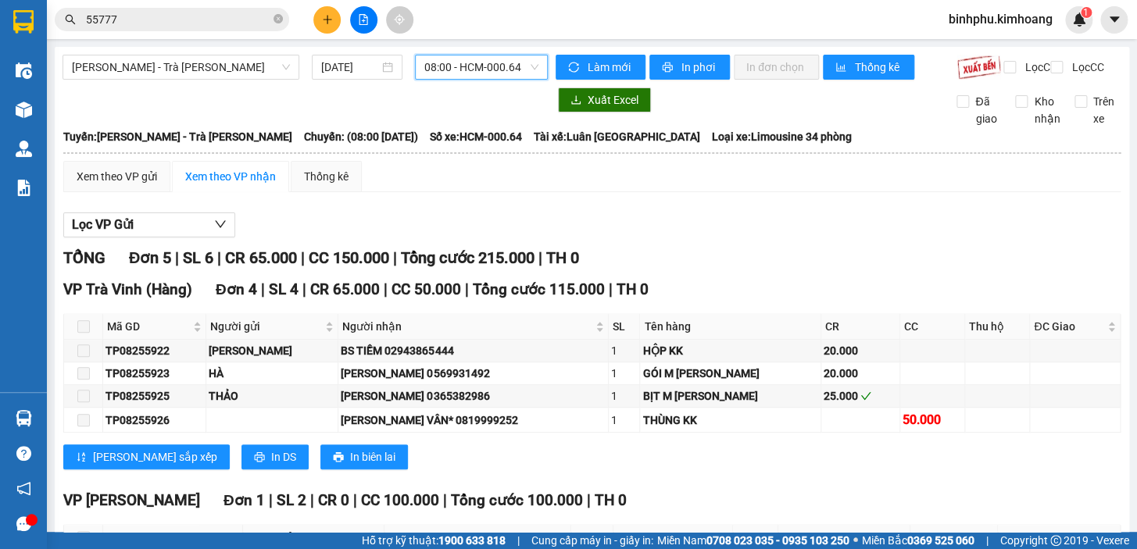
click at [466, 64] on span "08:00 - HCM-000.64" at bounding box center [481, 66] width 114 height 23
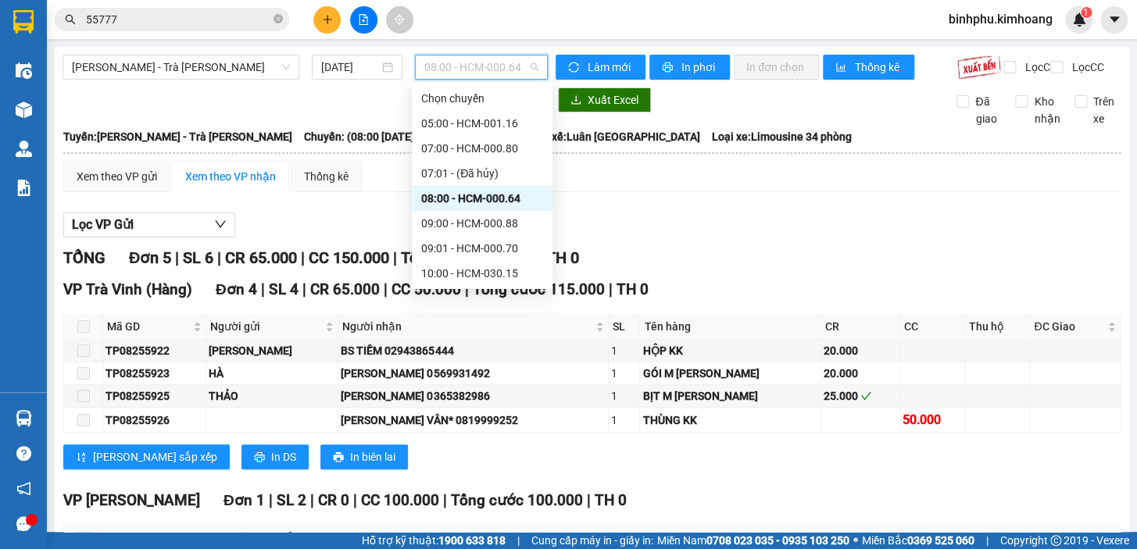
scroll to position [137, 0]
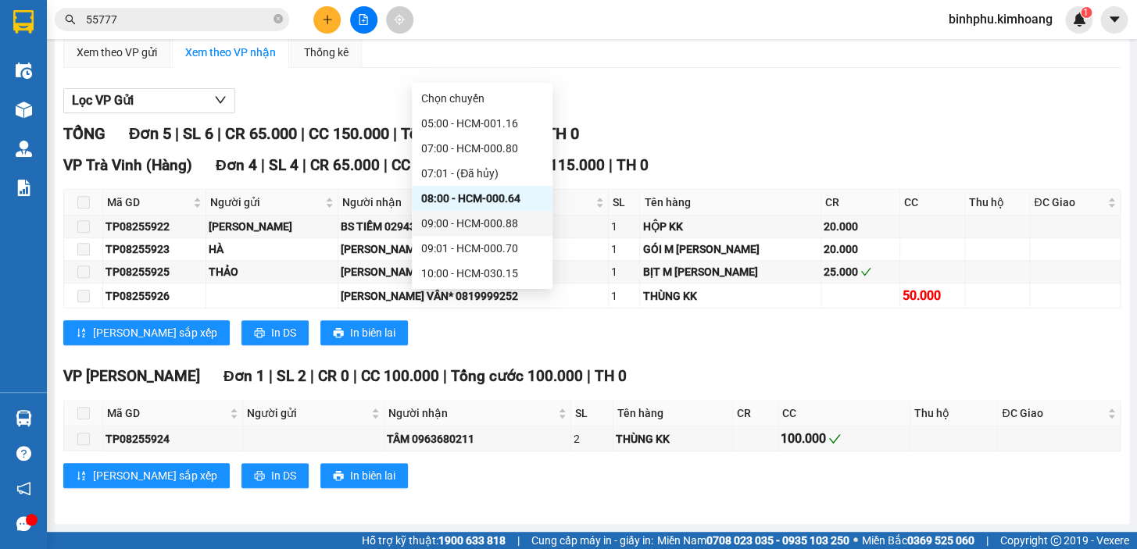
click at [484, 230] on div "09:00 - HCM-000.88" at bounding box center [482, 223] width 122 height 17
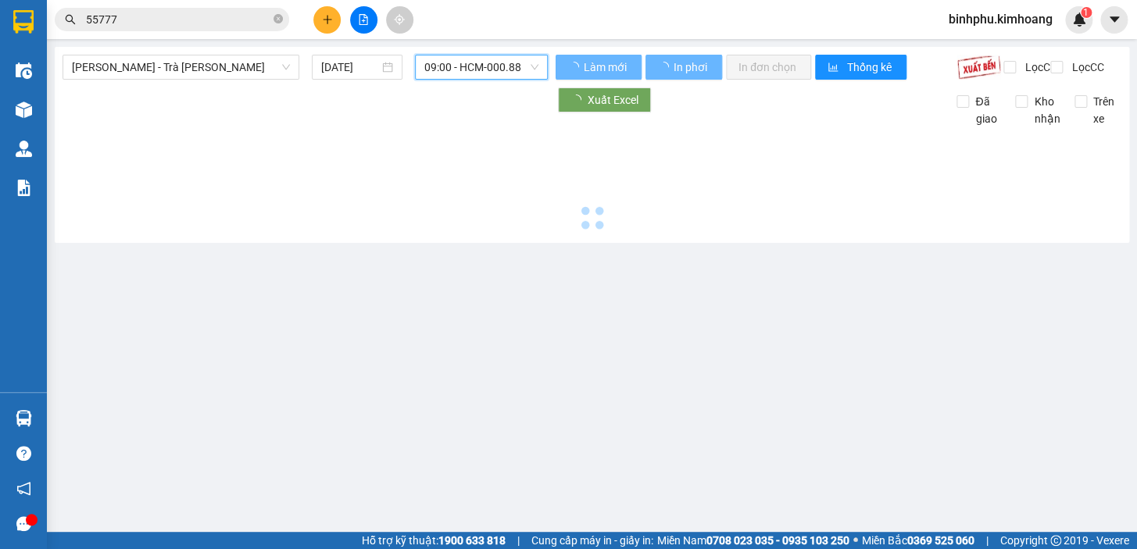
scroll to position [0, 0]
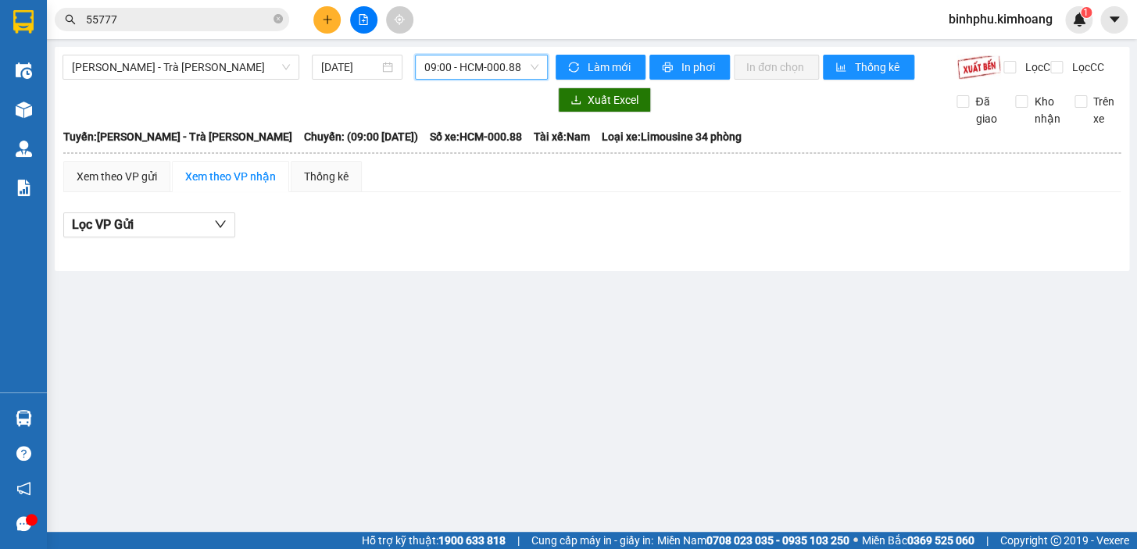
click at [482, 74] on span "09:00 - HCM-000.88" at bounding box center [481, 66] width 114 height 23
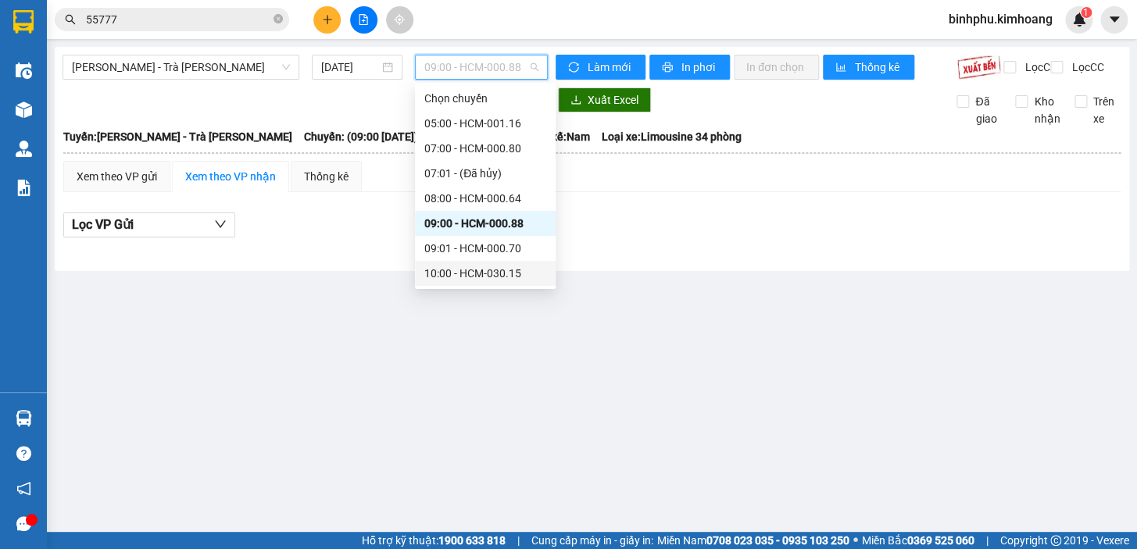
click at [484, 261] on div "10:00 - HCM-030.15" at bounding box center [485, 273] width 141 height 25
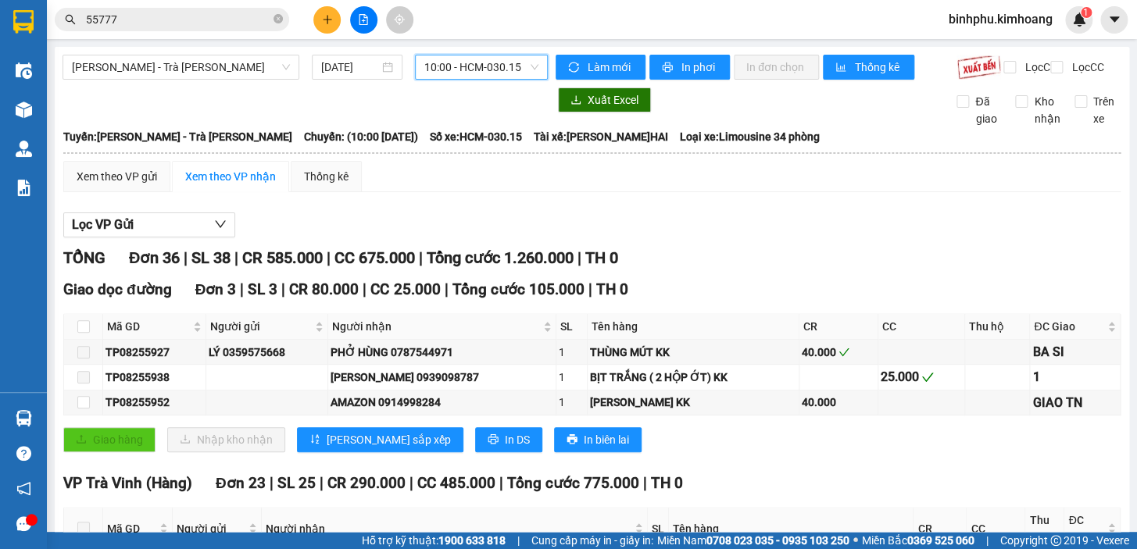
click at [492, 68] on span "10:00 - HCM-030.15" at bounding box center [481, 66] width 114 height 23
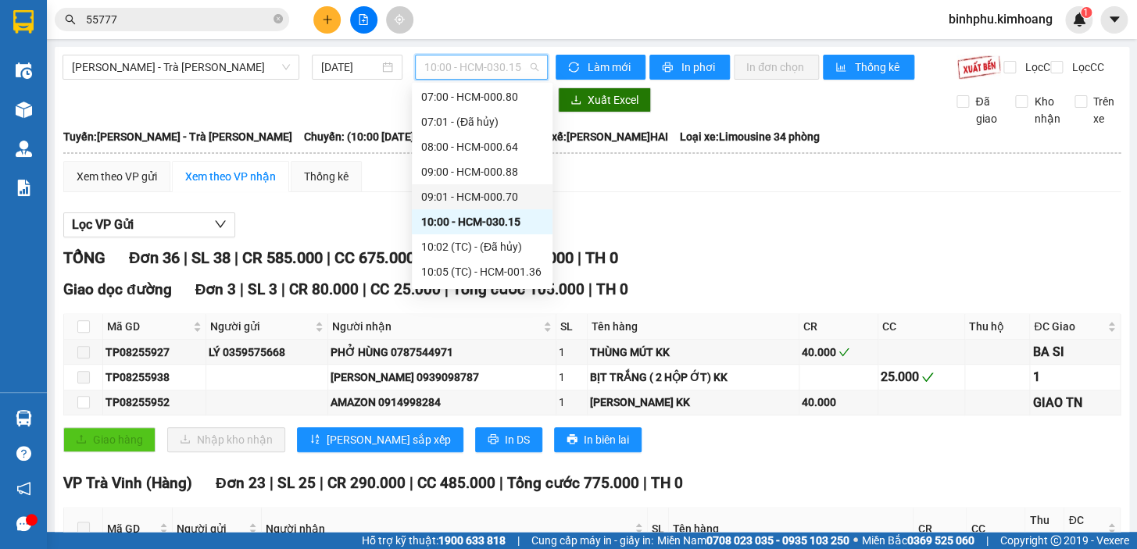
scroll to position [70, 0]
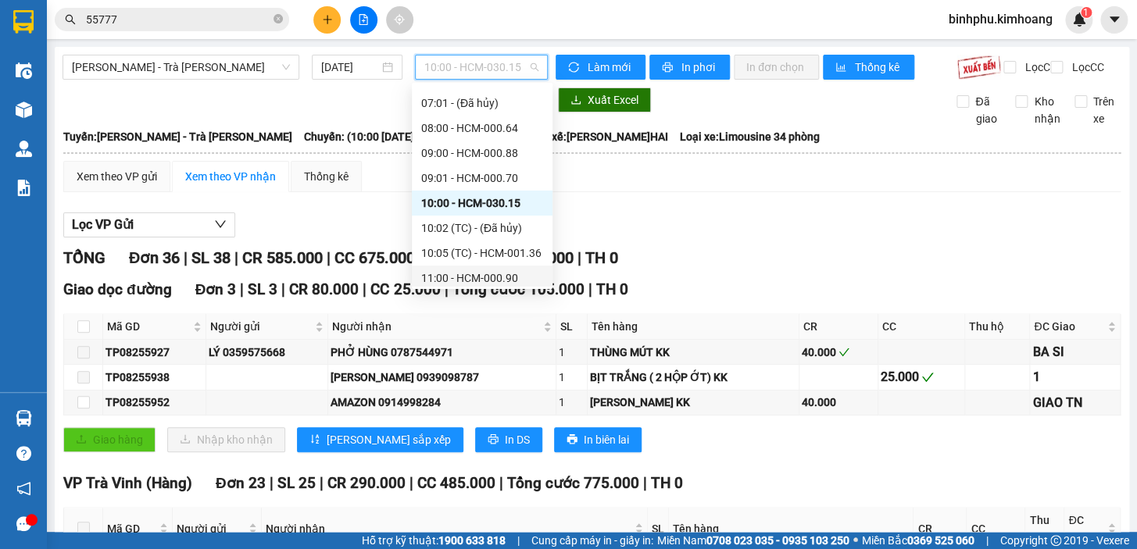
click at [487, 279] on div "11:00 - HCM-000.90" at bounding box center [482, 278] width 122 height 17
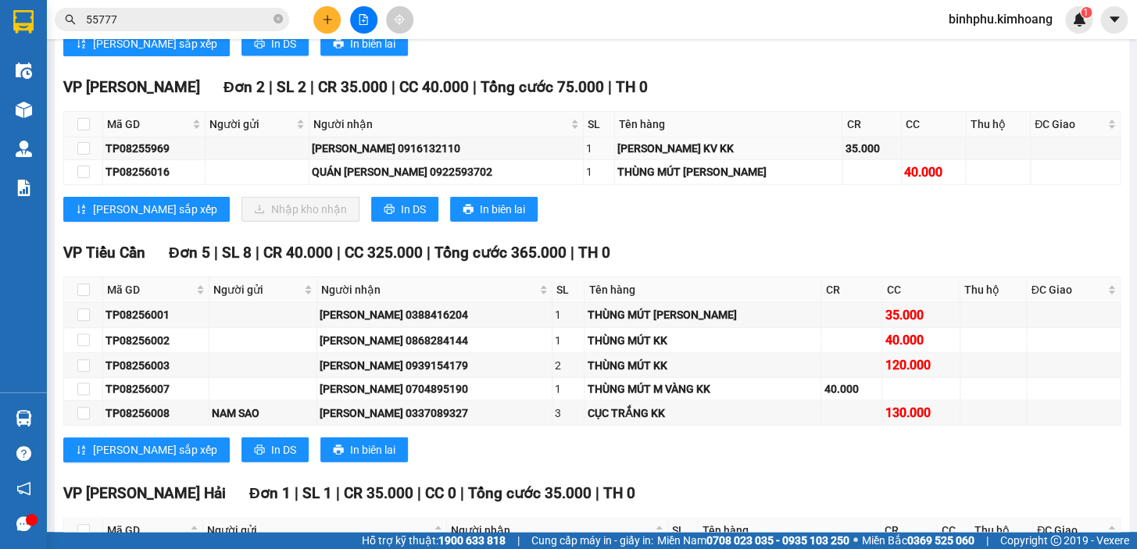
scroll to position [1491, 0]
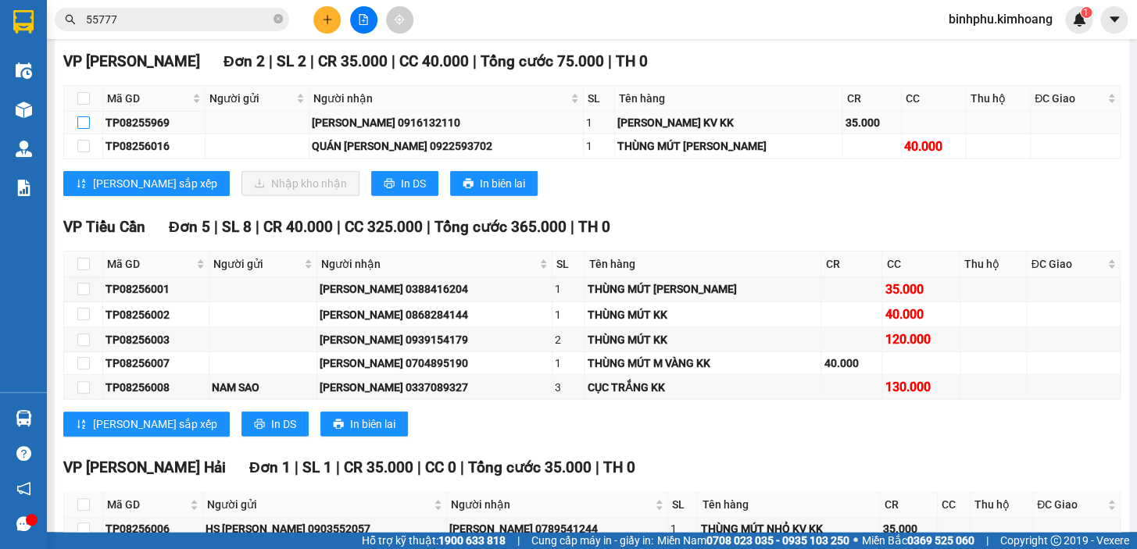
click at [79, 129] on input "checkbox" at bounding box center [83, 122] width 12 height 12
checkbox input "true"
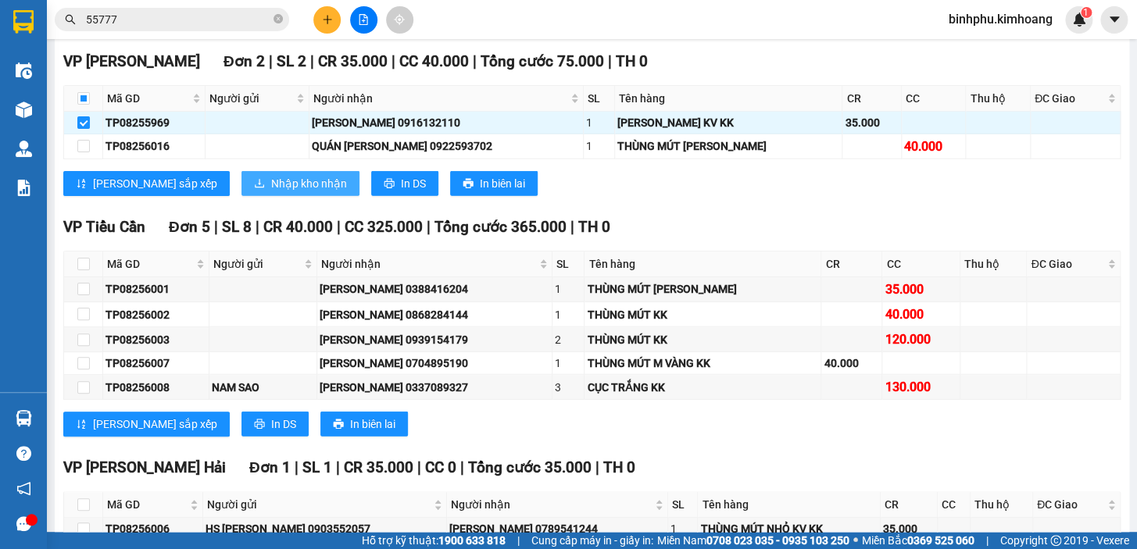
click at [271, 192] on span "Nhập kho nhận" at bounding box center [309, 183] width 76 height 17
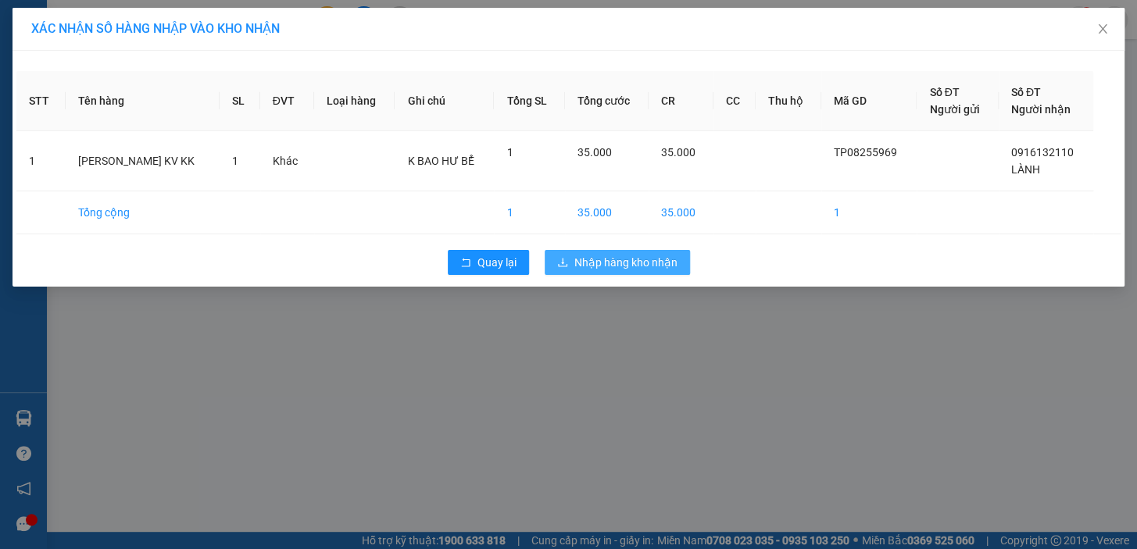
click at [596, 260] on span "Nhập hàng kho nhận" at bounding box center [625, 262] width 103 height 17
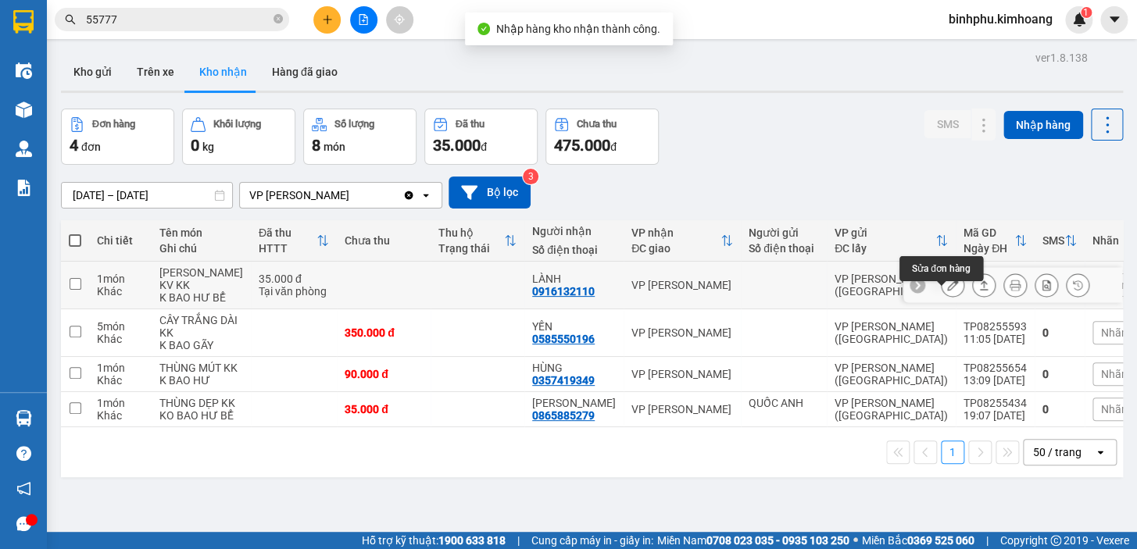
click at [947, 291] on icon at bounding box center [952, 285] width 11 height 11
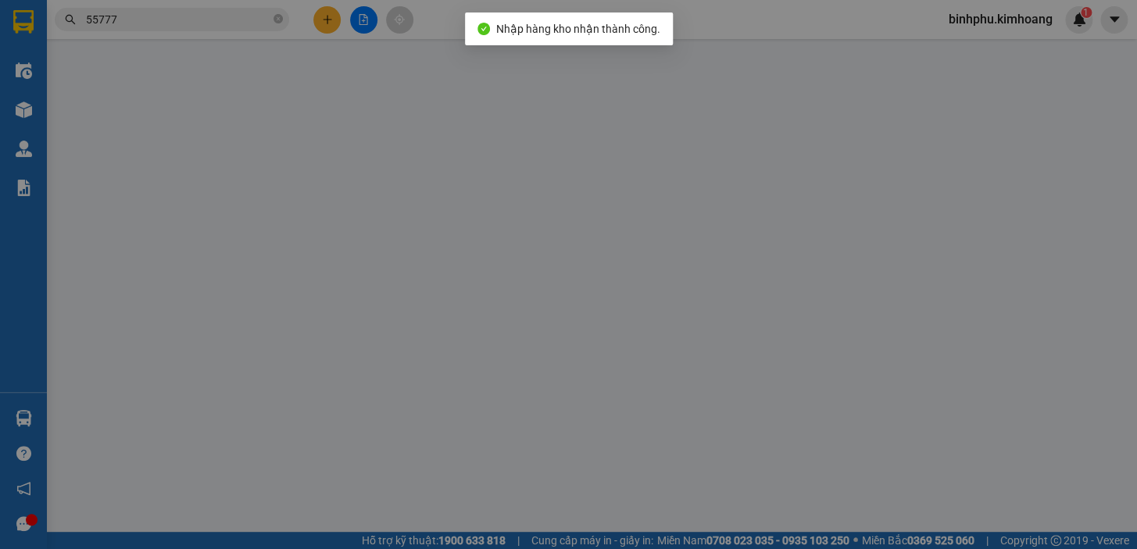
type input "0916132110"
type input "LÀNH"
type input "35.000"
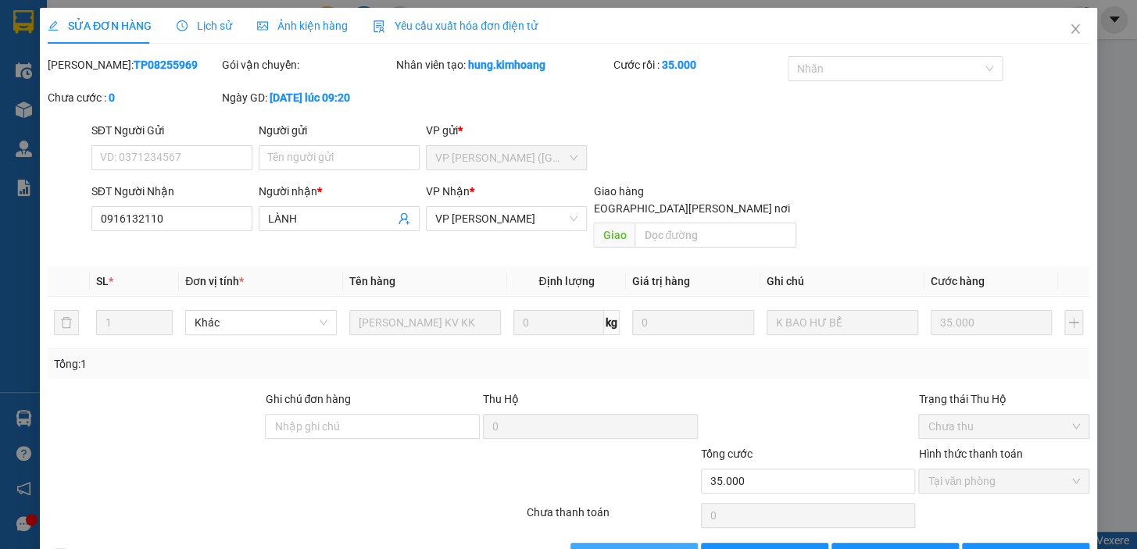
drag, startPoint x: 665, startPoint y: 534, endPoint x: 722, endPoint y: 466, distance: 88.7
click at [666, 547] on span "[PERSON_NAME] và [PERSON_NAME] hàng" at bounding box center [705, 555] width 211 height 17
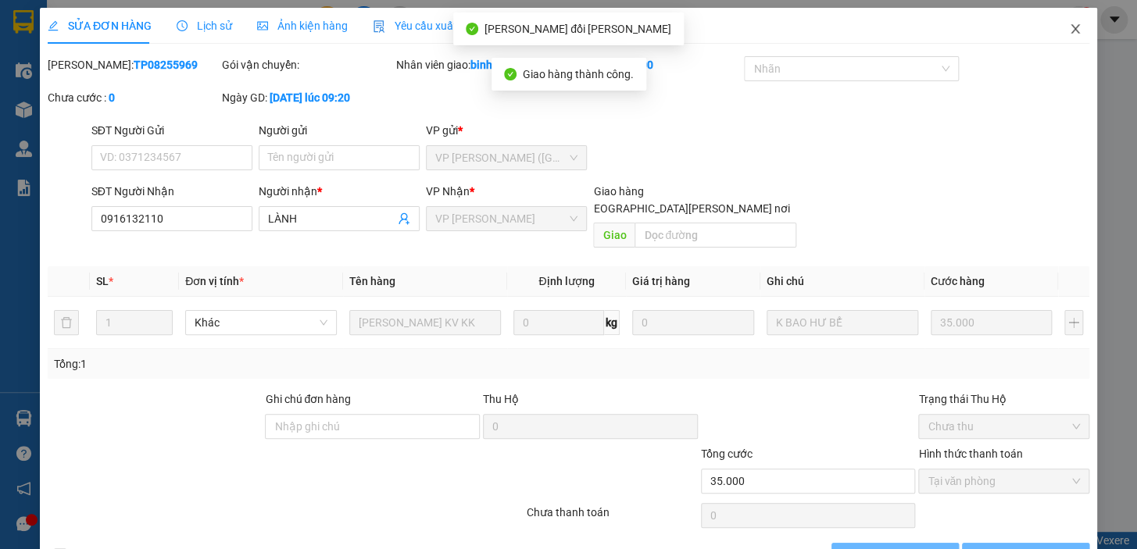
click at [1069, 23] on icon "close" at bounding box center [1075, 29] width 12 height 12
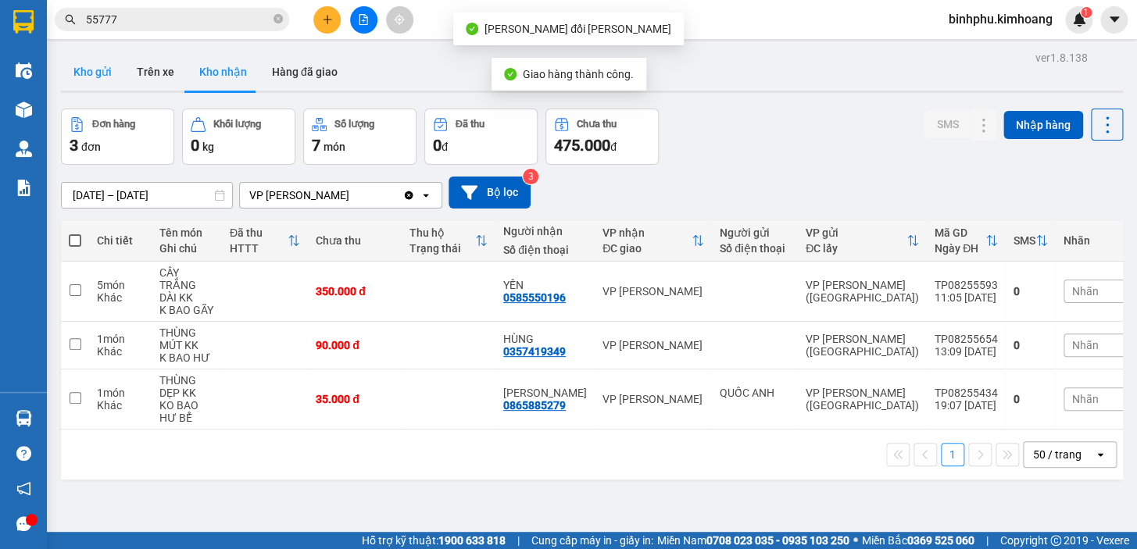
click at [118, 69] on button "Kho gửi" at bounding box center [92, 71] width 63 height 37
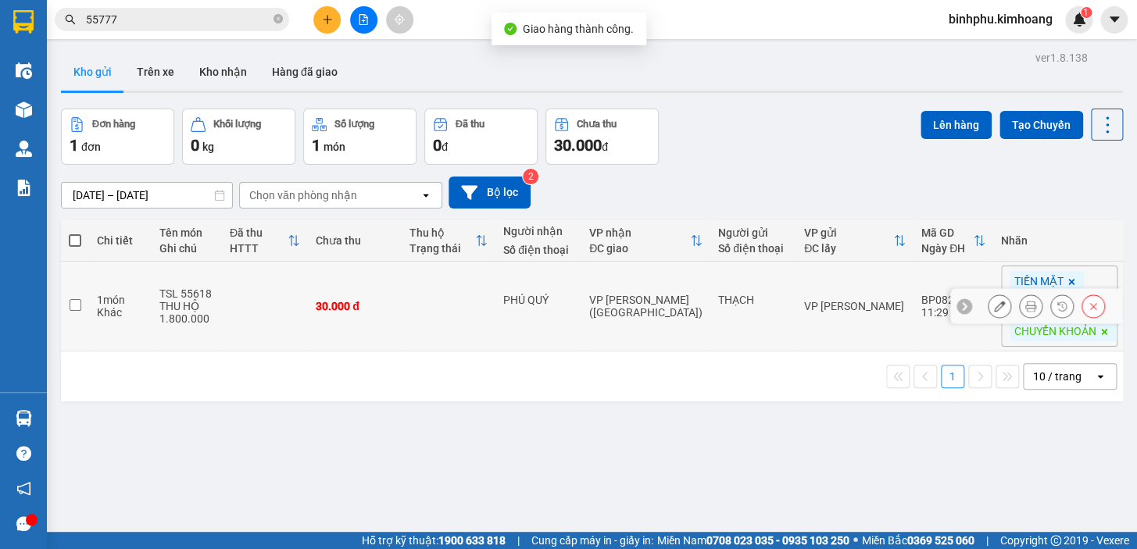
click at [669, 311] on div "VP [PERSON_NAME] ([GEOGRAPHIC_DATA])" at bounding box center [645, 306] width 113 height 25
checkbox input "true"
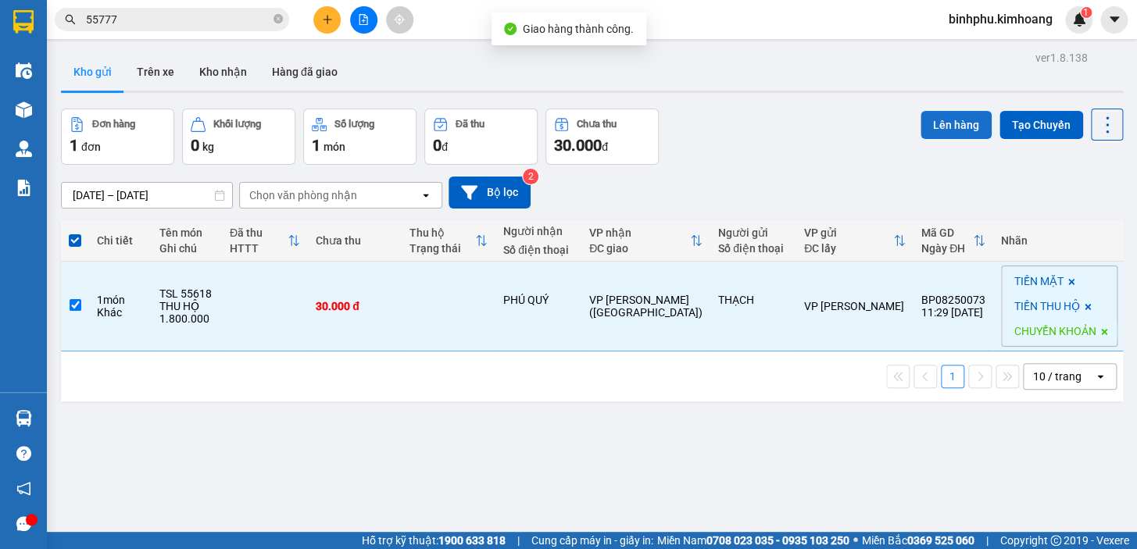
click at [949, 114] on button "Lên hàng" at bounding box center [955, 125] width 71 height 28
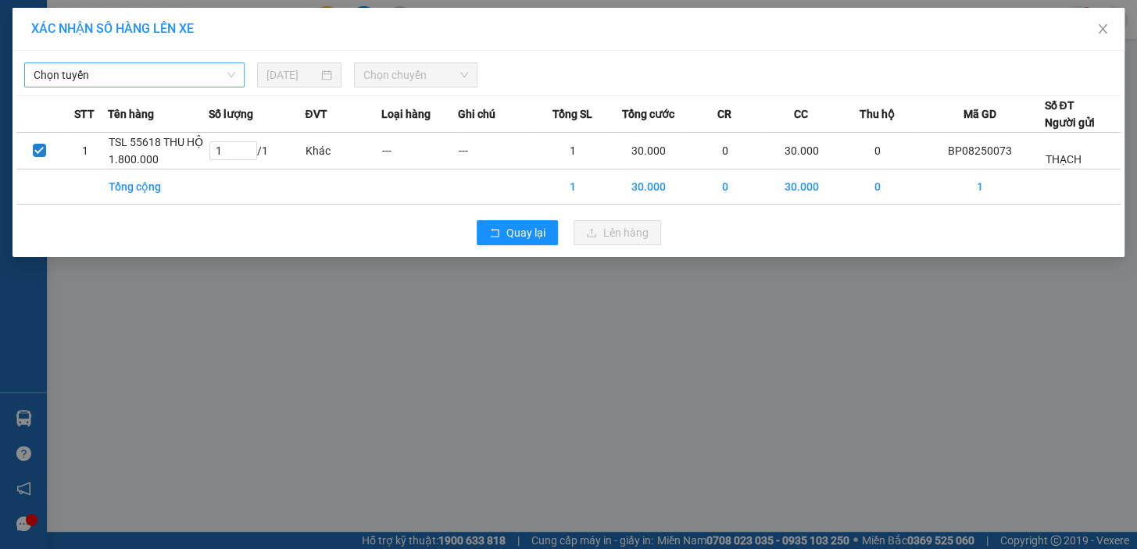
click at [134, 75] on span "Chọn tuyến" at bounding box center [135, 74] width 202 height 23
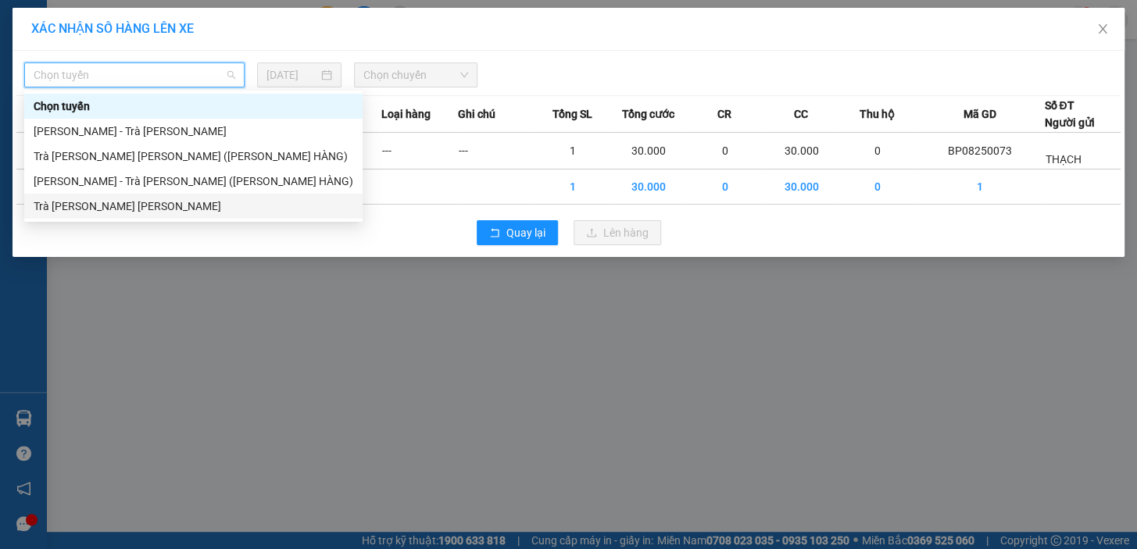
click at [182, 198] on div "Trà [PERSON_NAME] [PERSON_NAME]" at bounding box center [194, 206] width 320 height 17
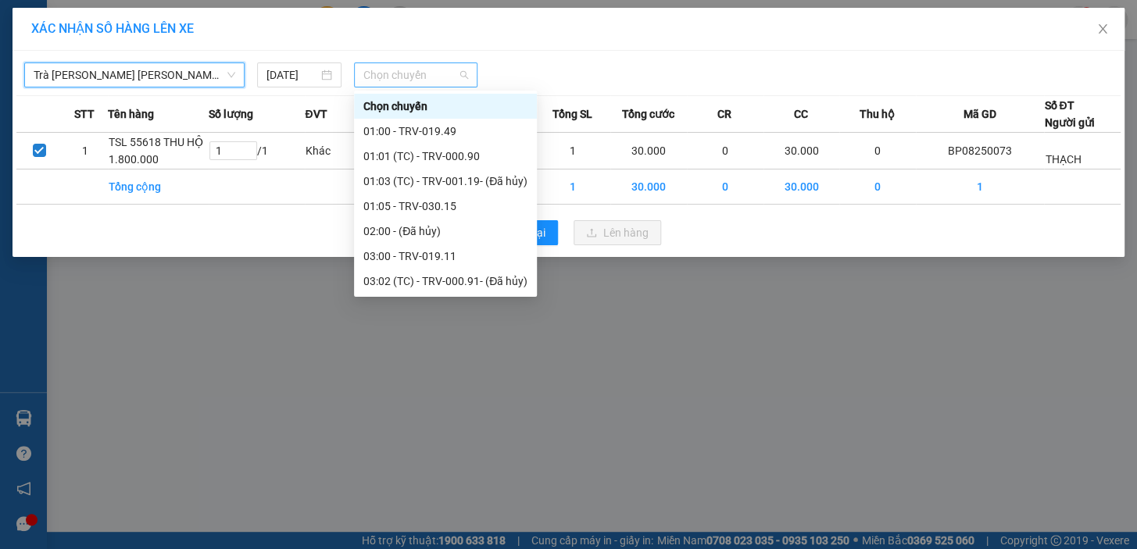
click at [409, 82] on span "Chọn chuyến" at bounding box center [415, 74] width 105 height 23
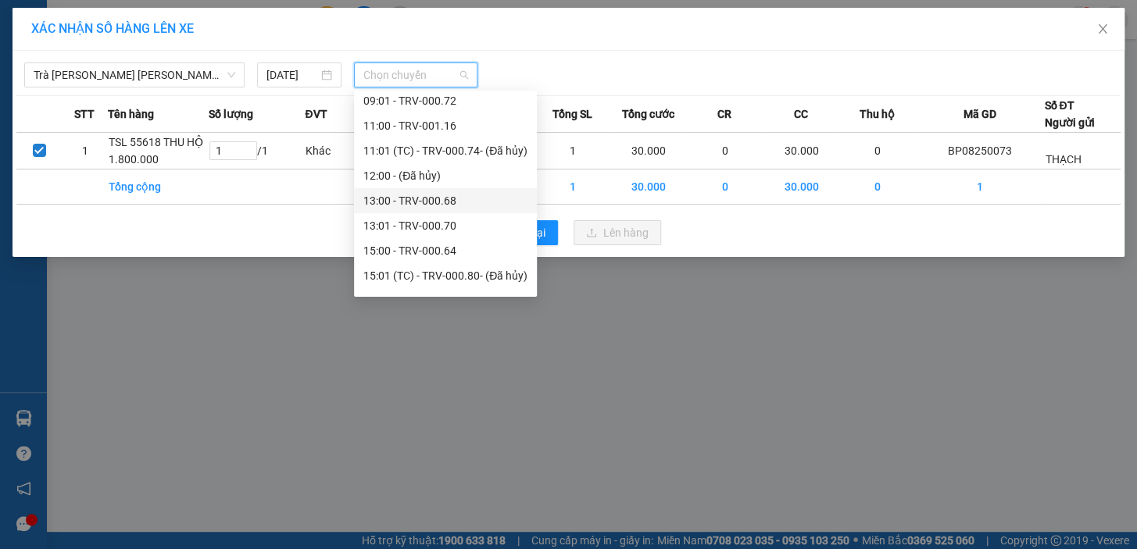
scroll to position [500, 0]
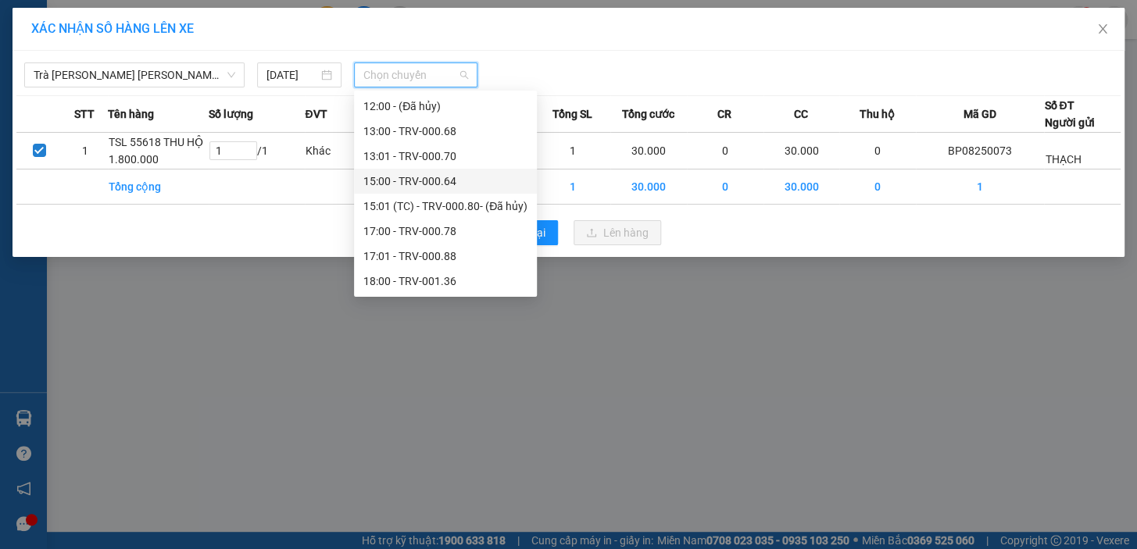
click at [447, 180] on div "15:00 - TRV-000.64" at bounding box center [445, 181] width 164 height 17
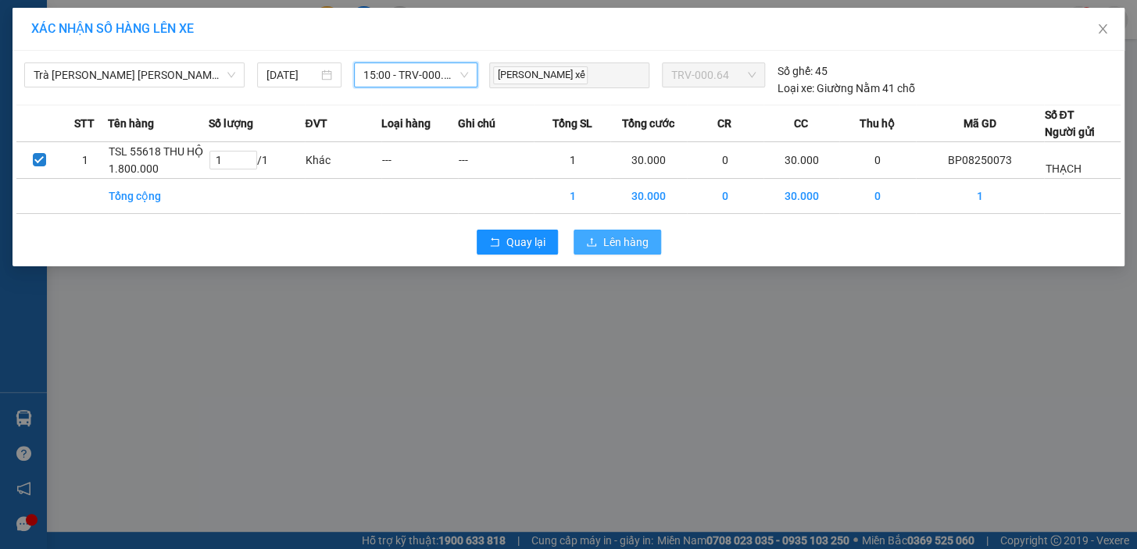
click at [633, 234] on span "Lên hàng" at bounding box center [625, 242] width 45 height 17
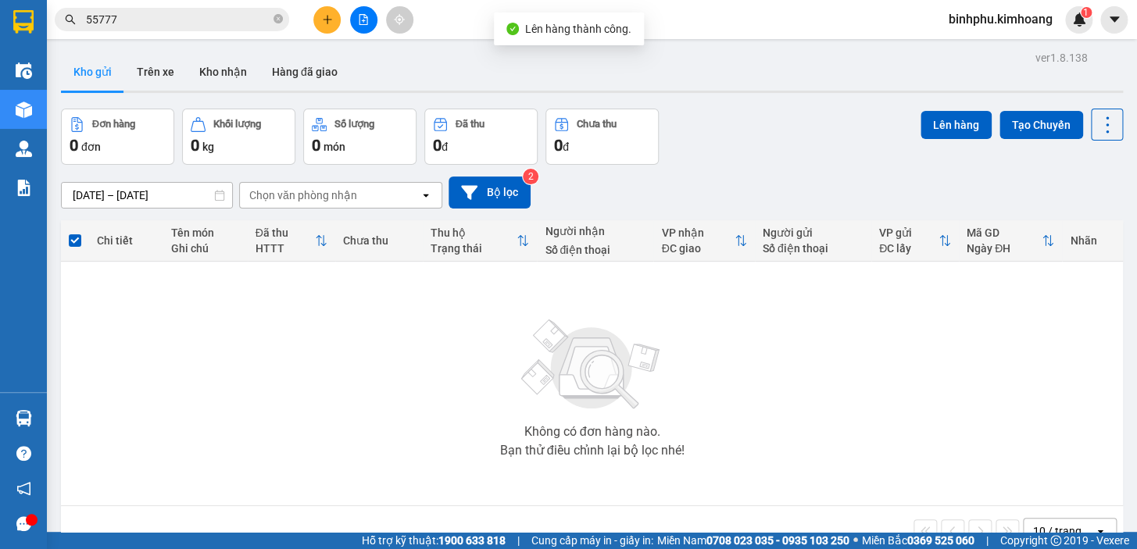
click at [351, 23] on button at bounding box center [363, 19] width 27 height 27
